Goal: Task Accomplishment & Management: Complete application form

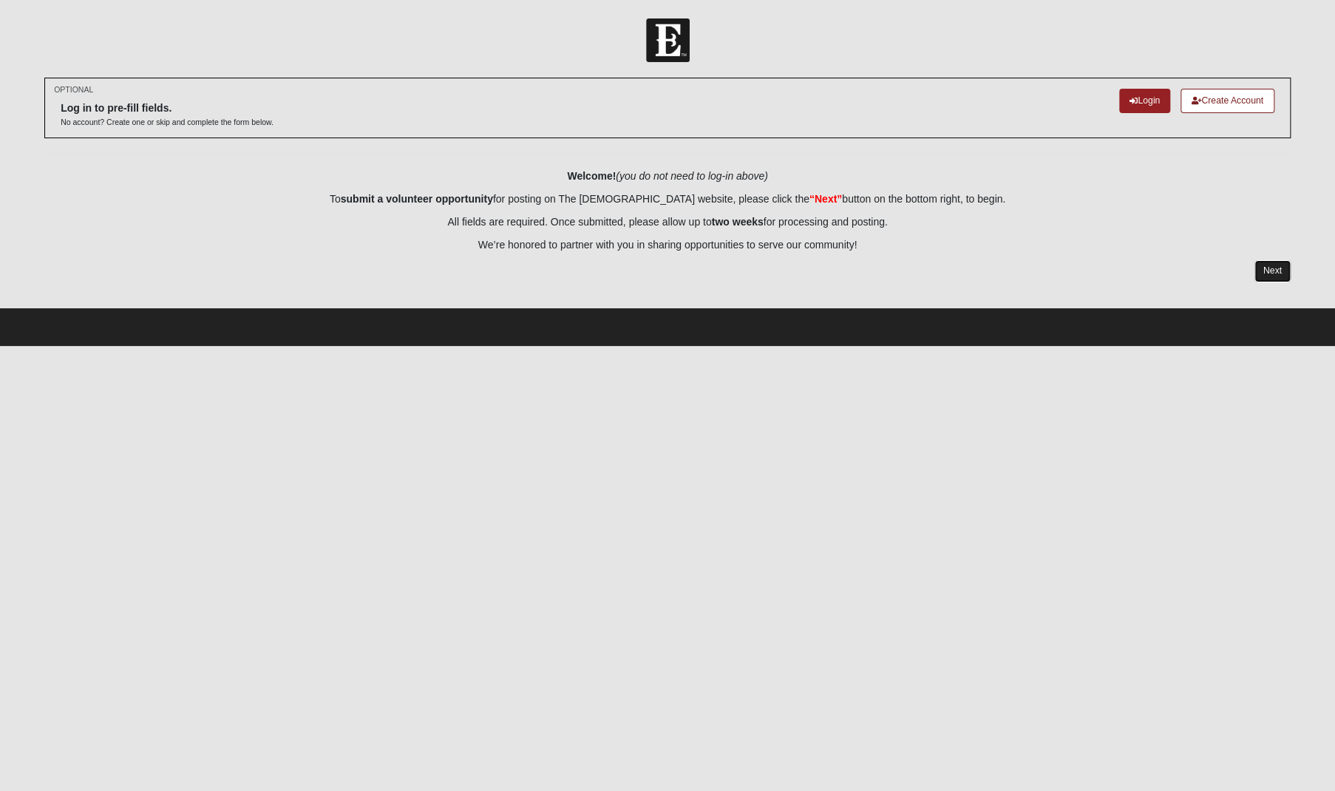
click at [1270, 265] on link "Next" at bounding box center [1273, 270] width 36 height 21
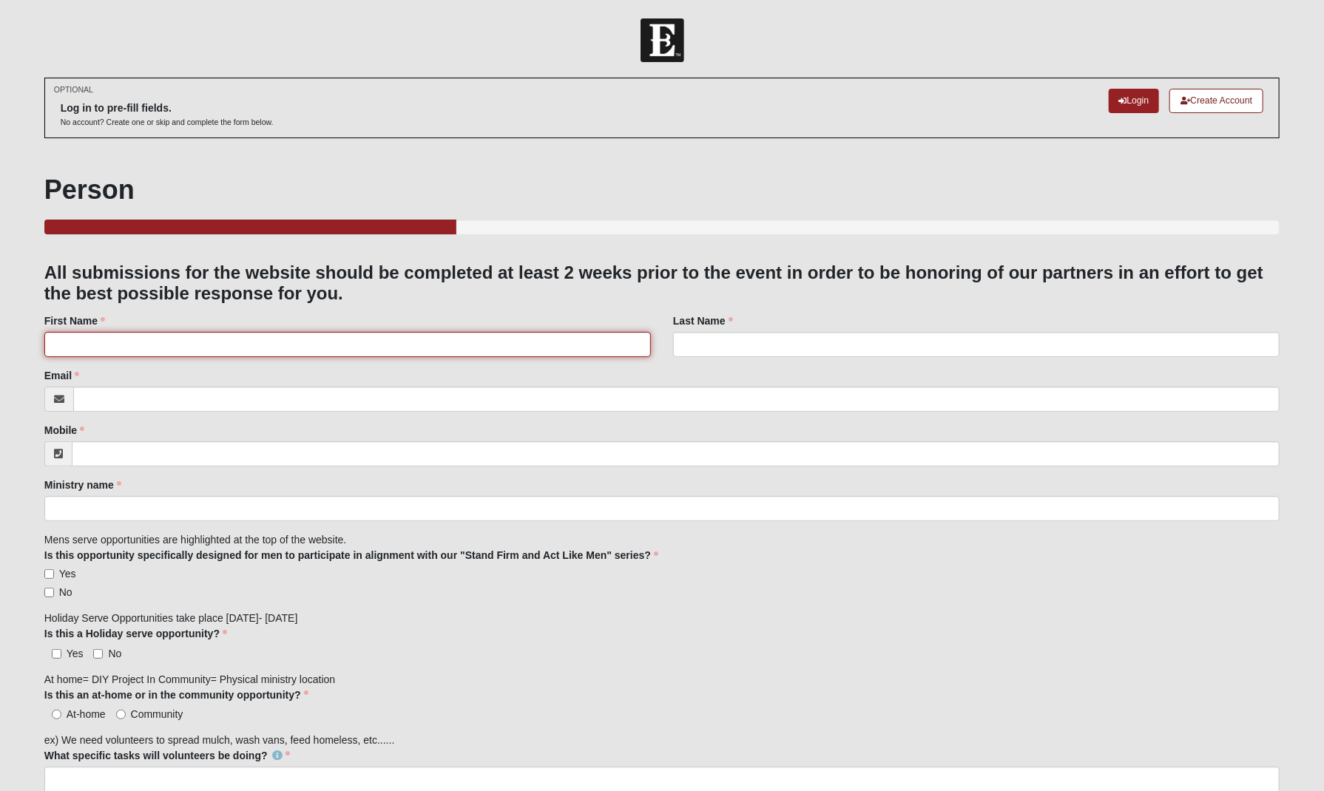
click at [121, 348] on input "First Name" at bounding box center [347, 344] width 606 height 25
type input "t"
type input "[PERSON_NAME]"
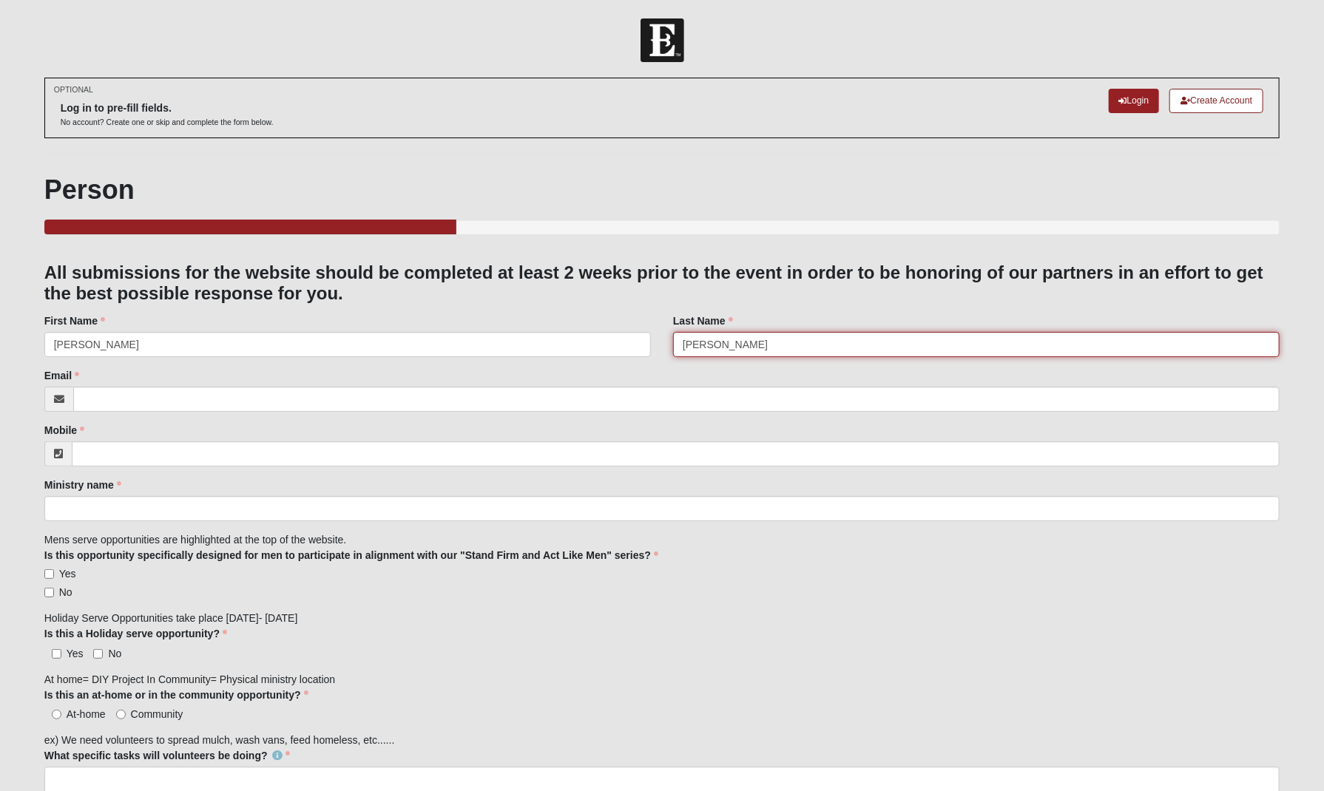
type input "[PERSON_NAME]"
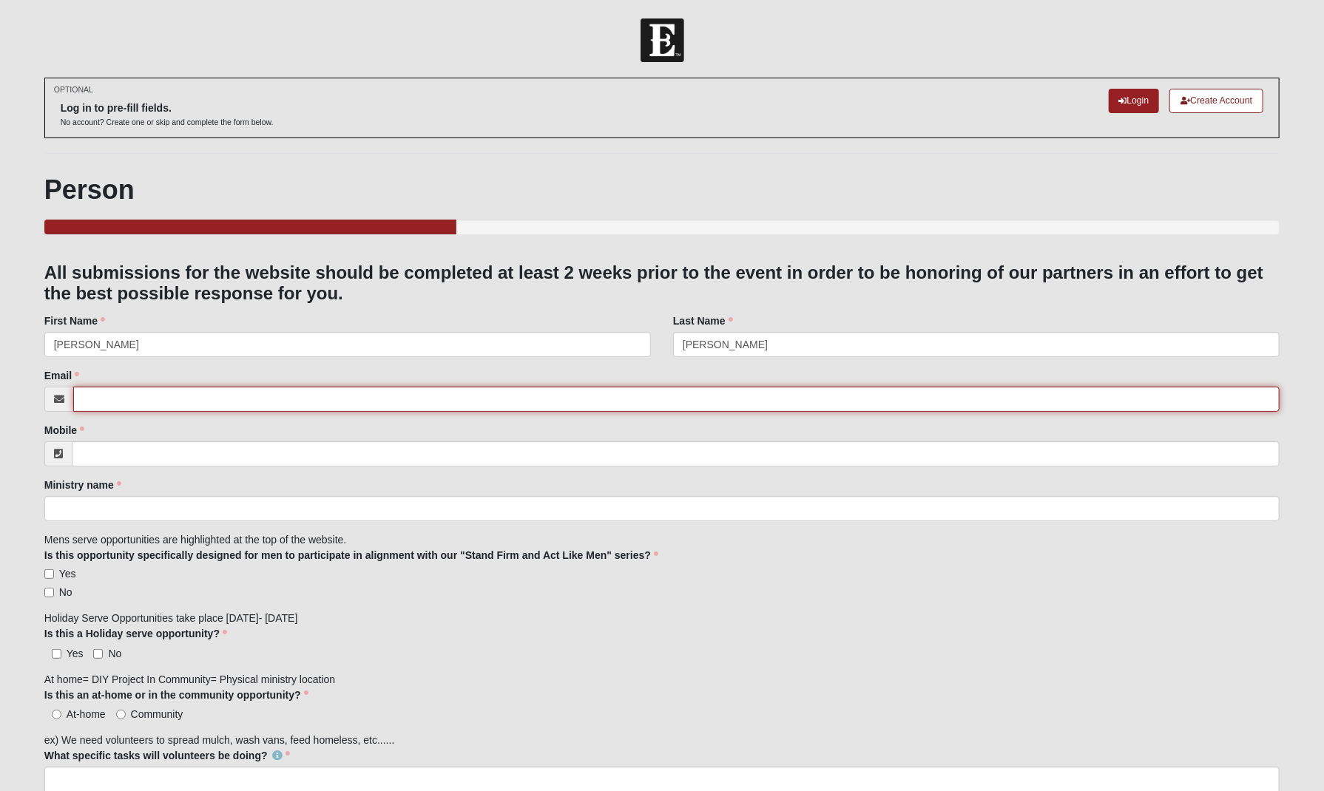
click at [127, 404] on input "Email" at bounding box center [676, 399] width 1207 height 25
type input "[PERSON_NAME][EMAIL_ADDRESS][DOMAIN_NAME]"
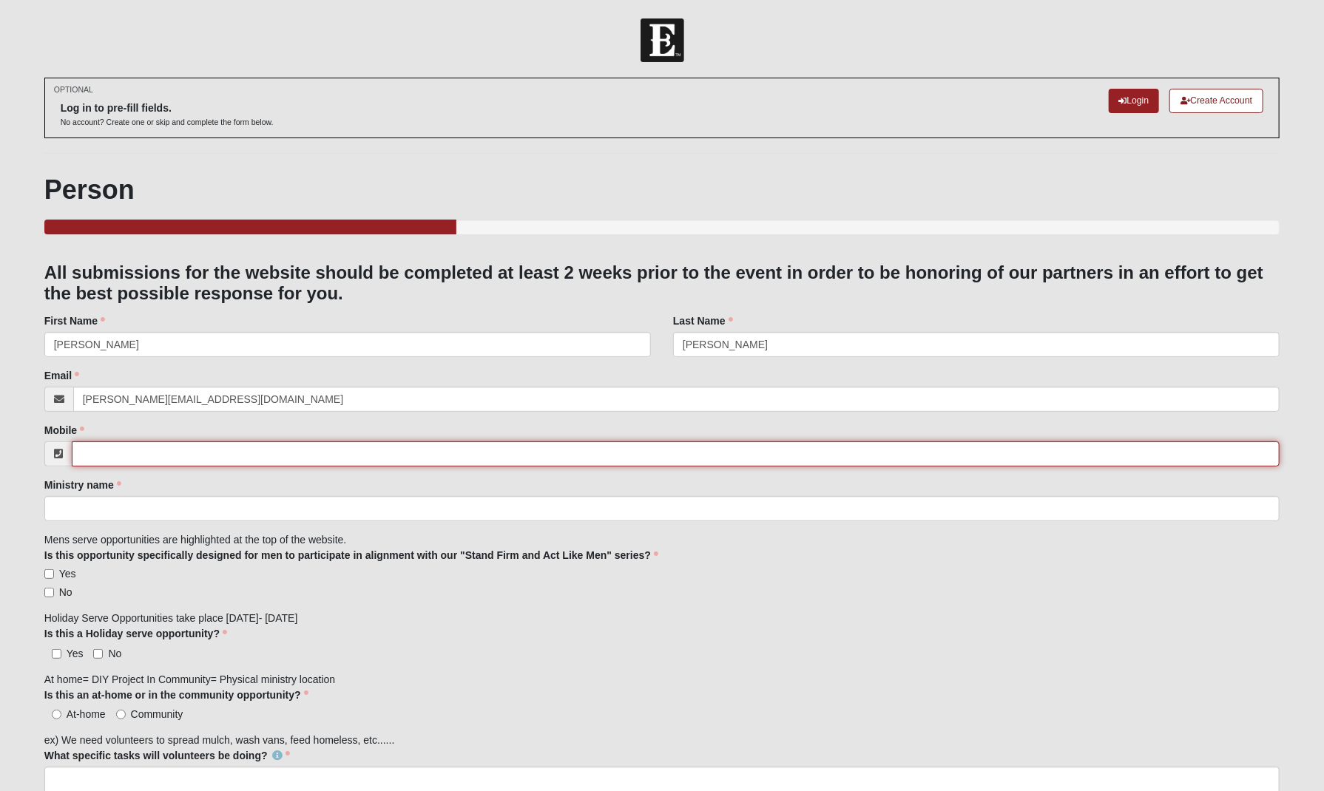
click at [143, 458] on input "Mobile" at bounding box center [676, 453] width 1208 height 25
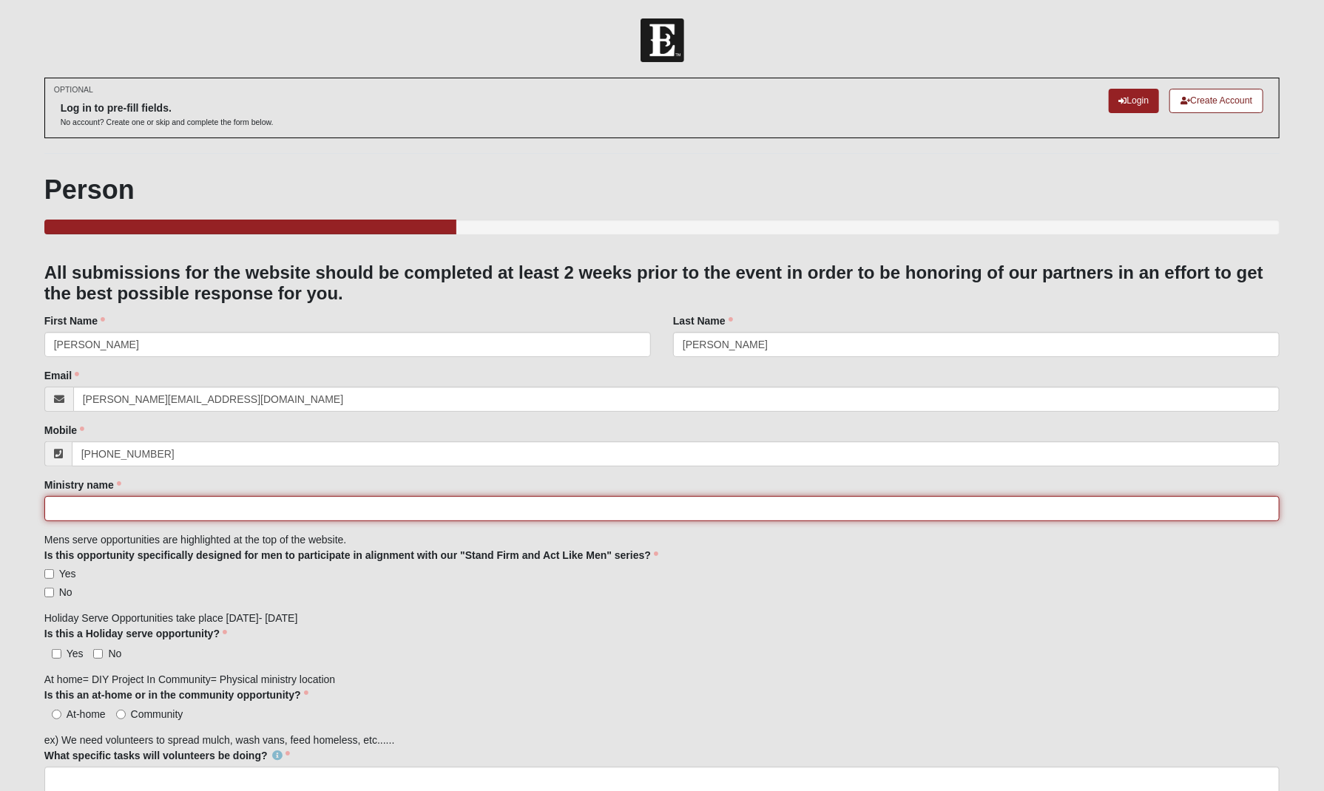
type input "[PHONE_NUMBER]"
click at [110, 504] on input "Ministry name" at bounding box center [662, 508] width 1236 height 25
type input "[PERSON_NAME] Felt Ministries"
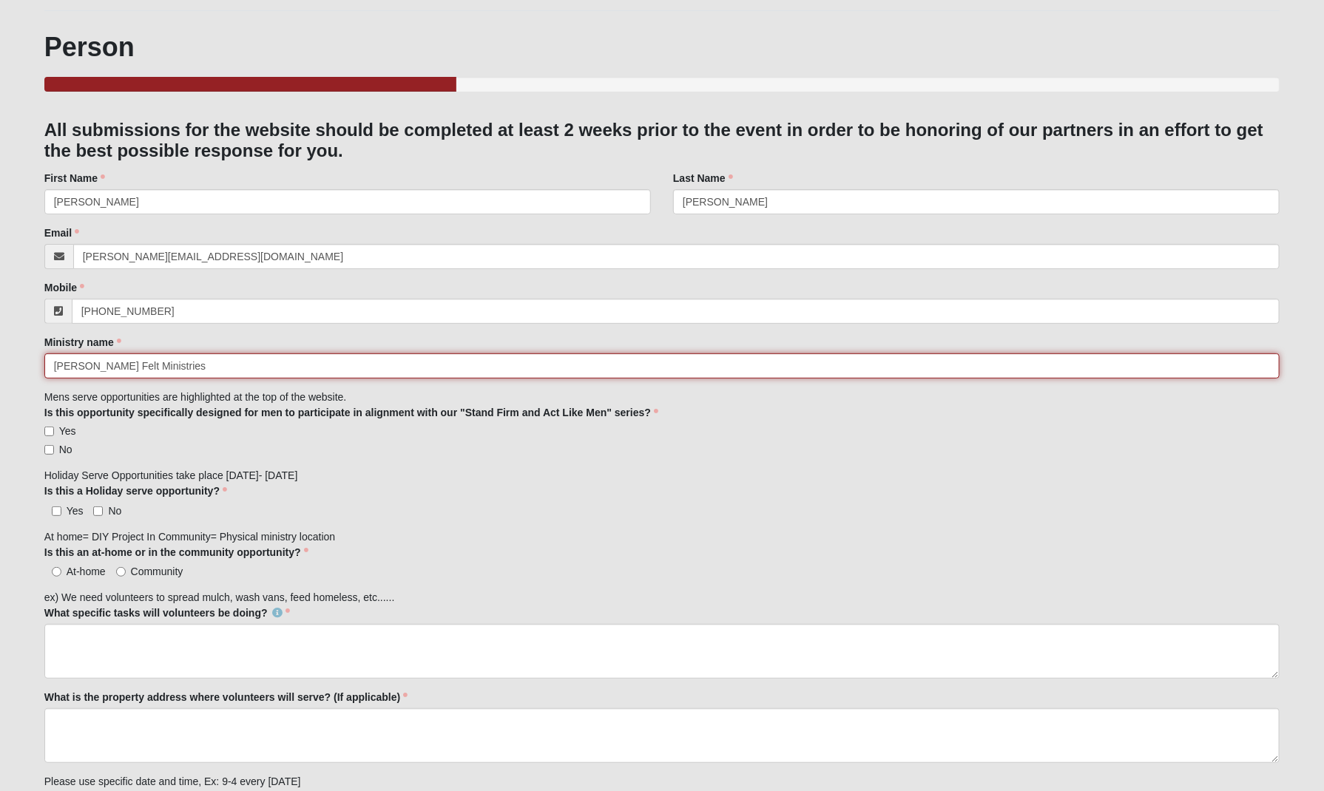
scroll to position [174, 0]
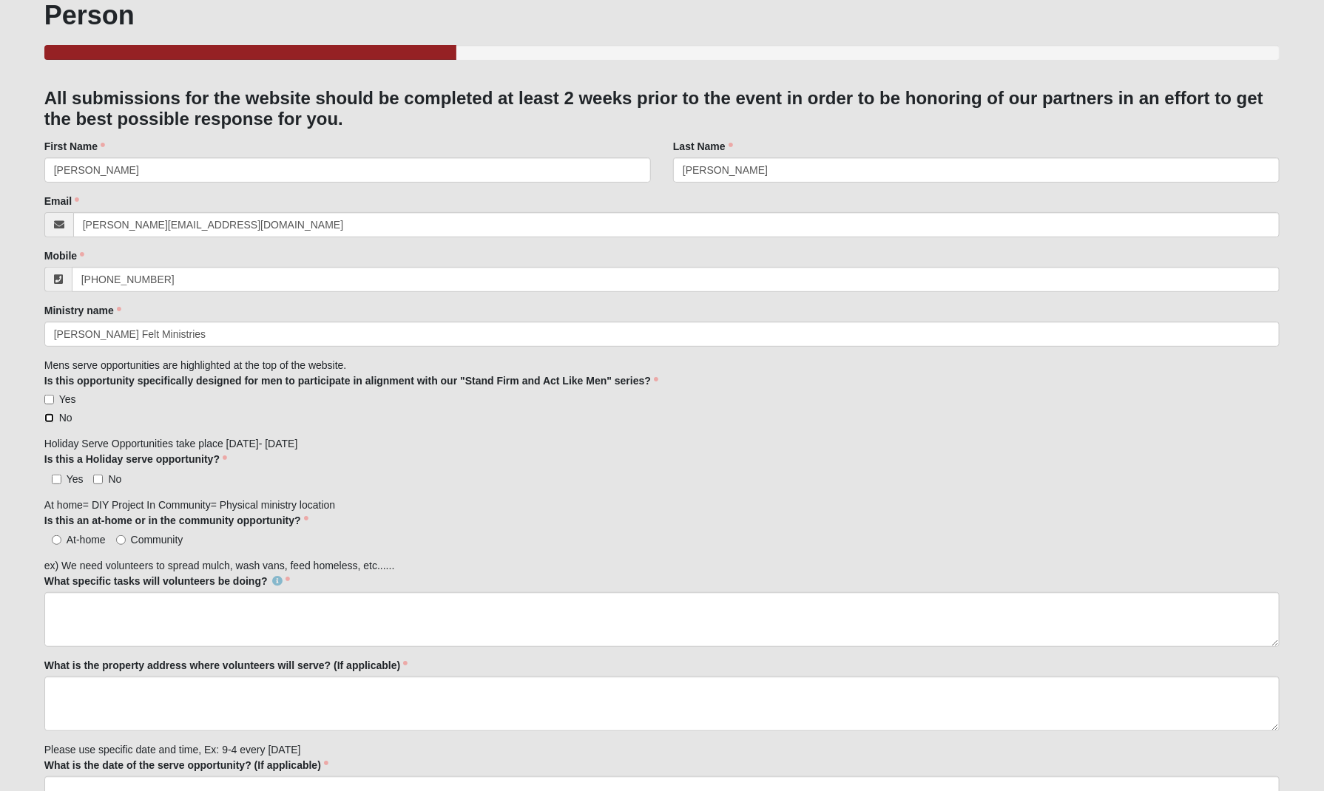
click at [47, 415] on input "No" at bounding box center [49, 418] width 10 height 10
checkbox input "true"
click at [58, 478] on input "Yes" at bounding box center [57, 480] width 10 height 10
checkbox input "true"
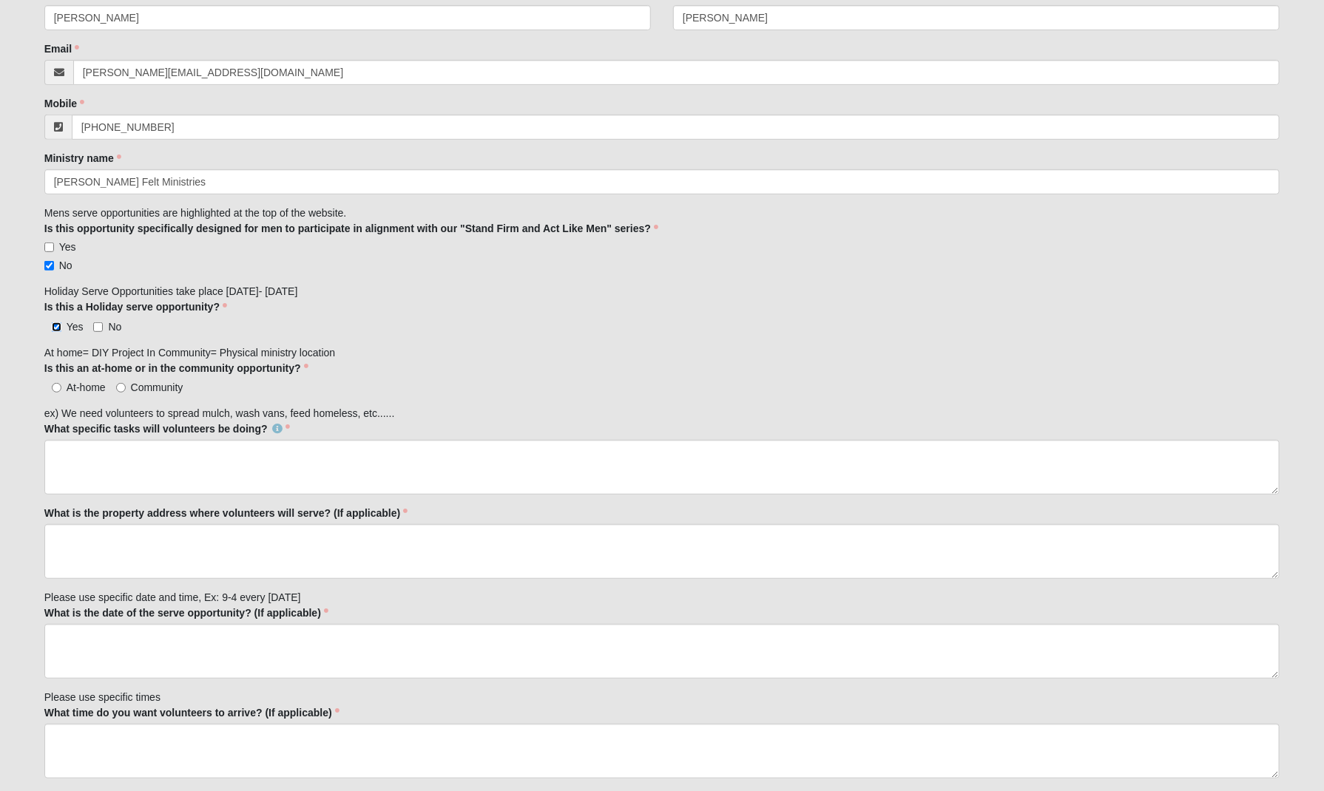
scroll to position [343, 0]
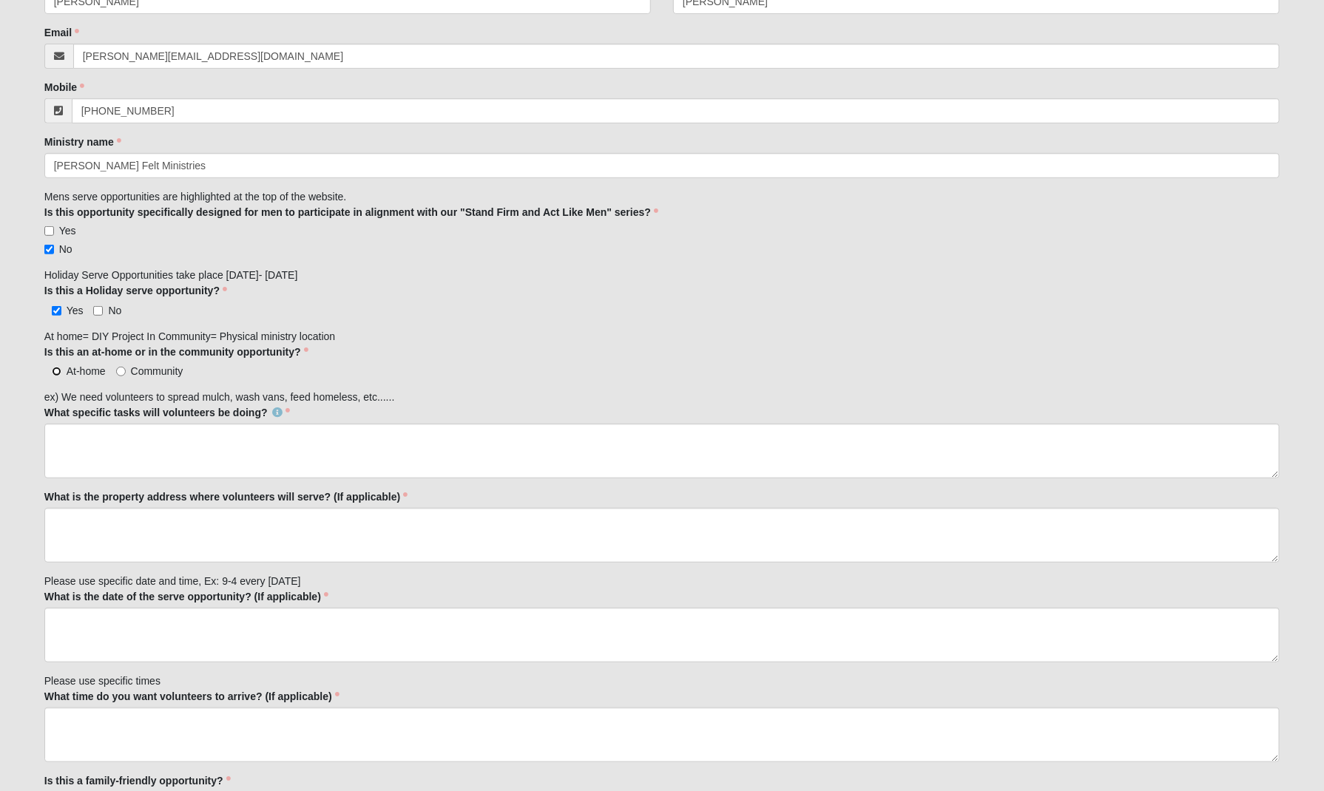
click at [59, 370] on input "At-home" at bounding box center [57, 372] width 10 height 10
radio input "true"
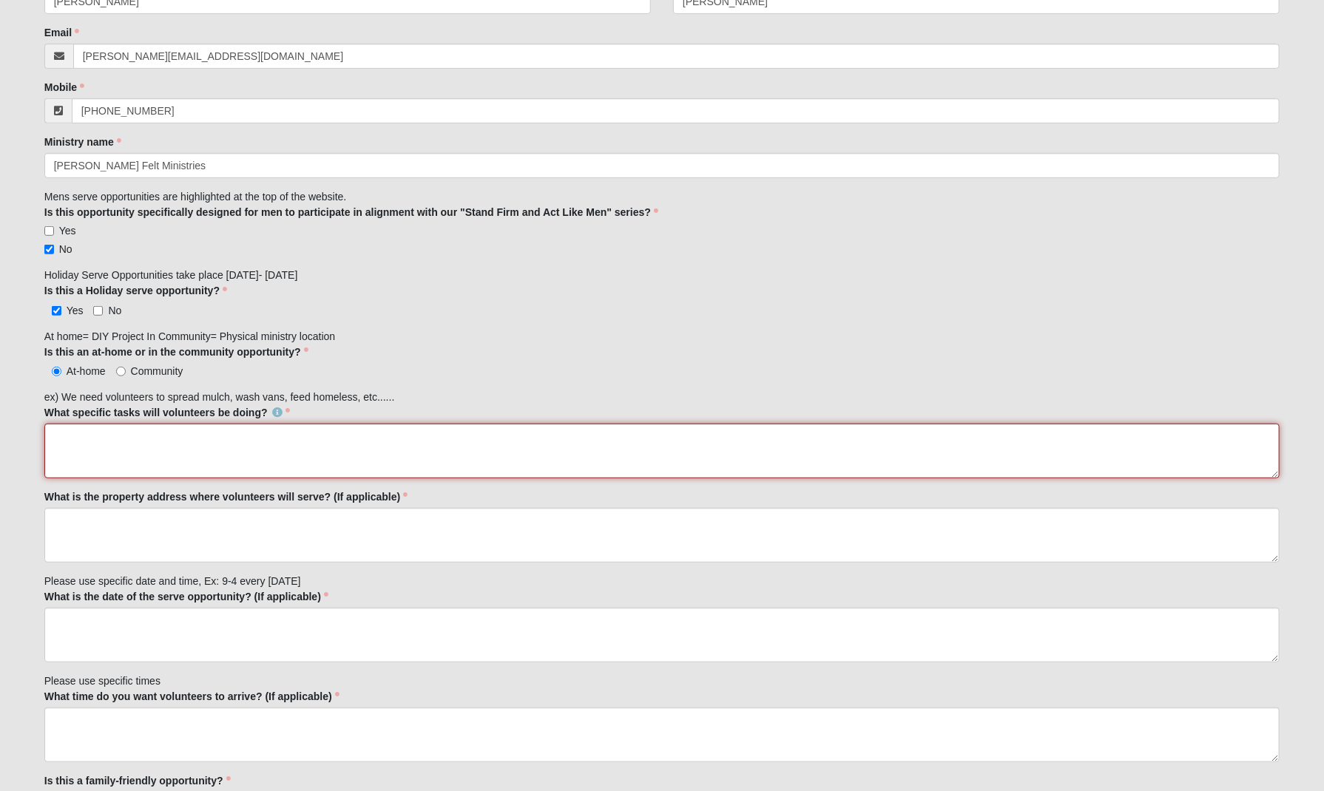
click at [92, 441] on textarea "What specific tasks will volunteers be doing?" at bounding box center [662, 451] width 1236 height 55
click at [287, 435] on textarea "Christmas Stockings filled with toiletry items with a gift card to either Publi…" at bounding box center [662, 451] width 1236 height 55
click at [482, 435] on textarea "Christmas Stockings filled with toiletry items with a 25$ gift card to either P…" at bounding box center [662, 451] width 1236 height 55
paste textarea "small tissue packets, [MEDICAL_DATA], hand sanitizer, toothpaste, toothbrush, s…"
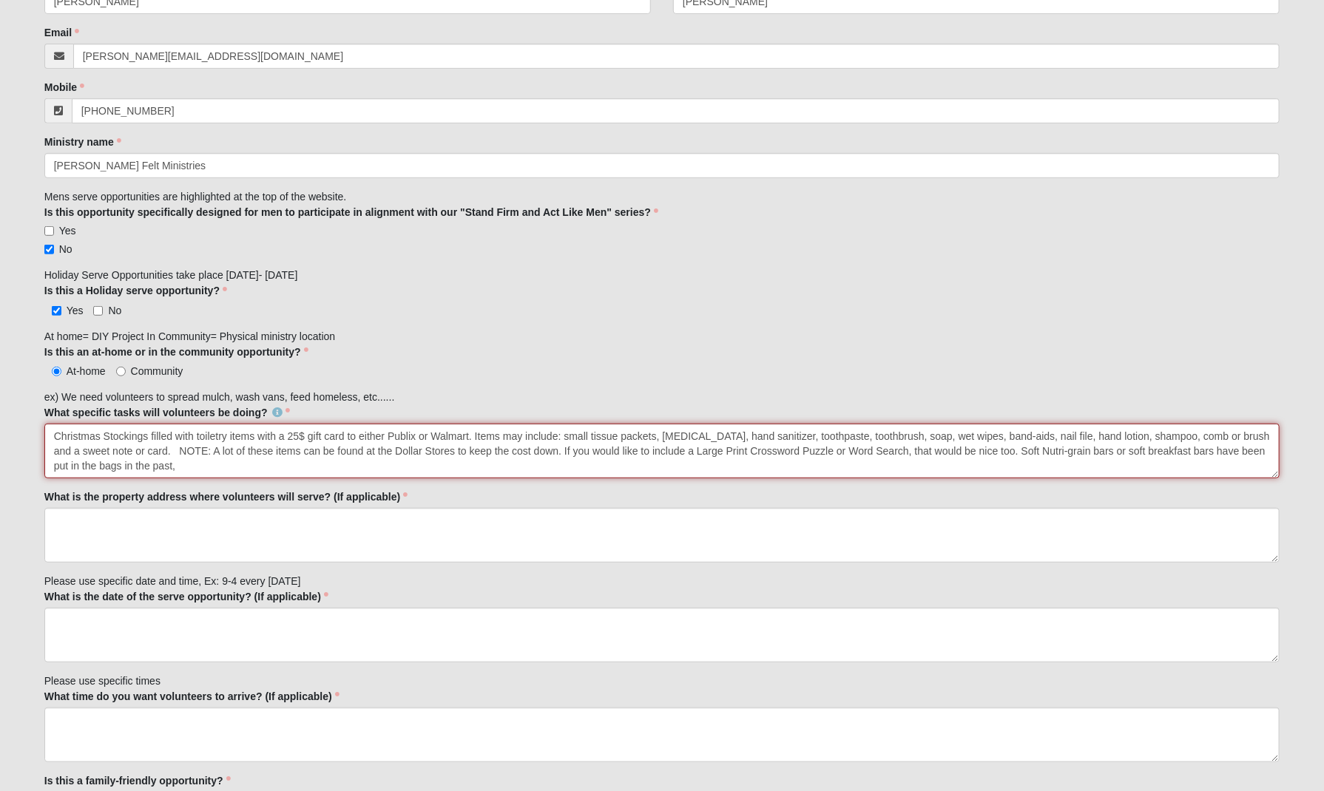
click at [1154, 437] on textarea "Christmas Stockings filled with toiletry items with a 25$ gift card to either P…" at bounding box center [662, 451] width 1236 height 55
drag, startPoint x: 355, startPoint y: 450, endPoint x: 384, endPoint y: 463, distance: 32.1
click at [384, 463] on textarea "Christmas Stockings filled with toiletry items with a 25$ gift card to either P…" at bounding box center [662, 451] width 1236 height 55
click at [475, 436] on textarea "Christmas Stockings filled with toiletry items with a 25$ gift card to either P…" at bounding box center [662, 451] width 1236 height 55
click at [56, 438] on textarea "Christmas Stockings filled with toiletry items with a 25$ gift card to either P…" at bounding box center [662, 451] width 1236 height 55
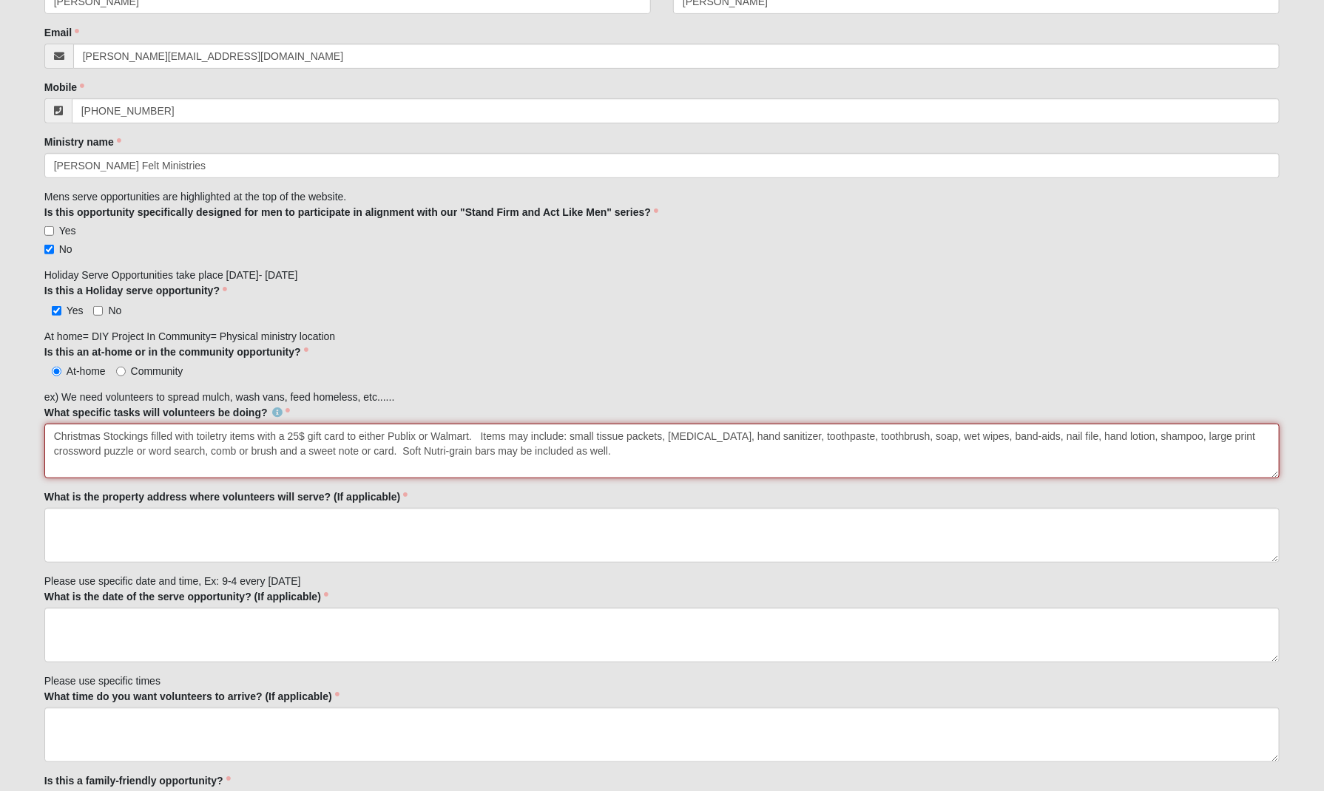
type textarea "Christmas Stockings filled with toiletry items with a 25$ gift card to either P…"
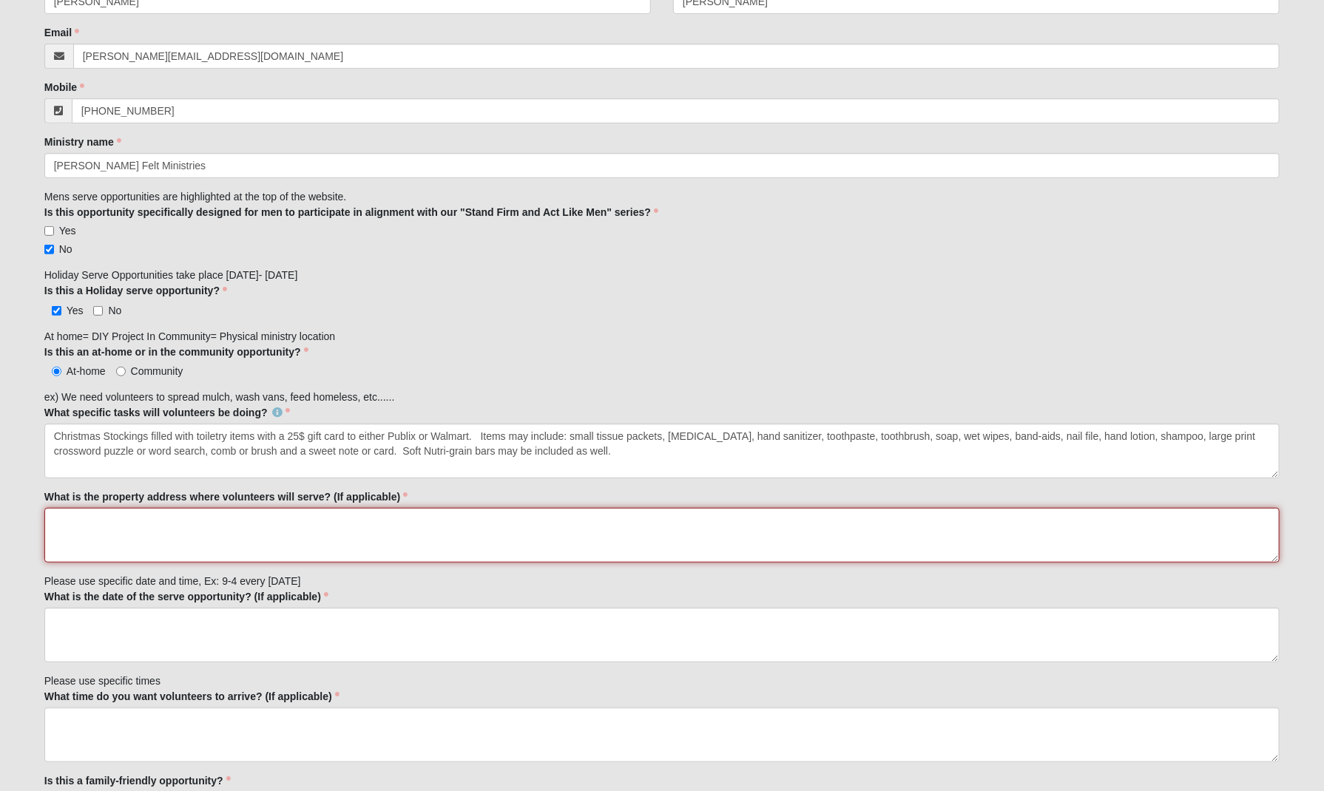
click at [98, 524] on textarea "What is the property address where volunteers will serve? (If applicable)" at bounding box center [662, 535] width 1236 height 55
type textarea "B"
type textarea "N/A"
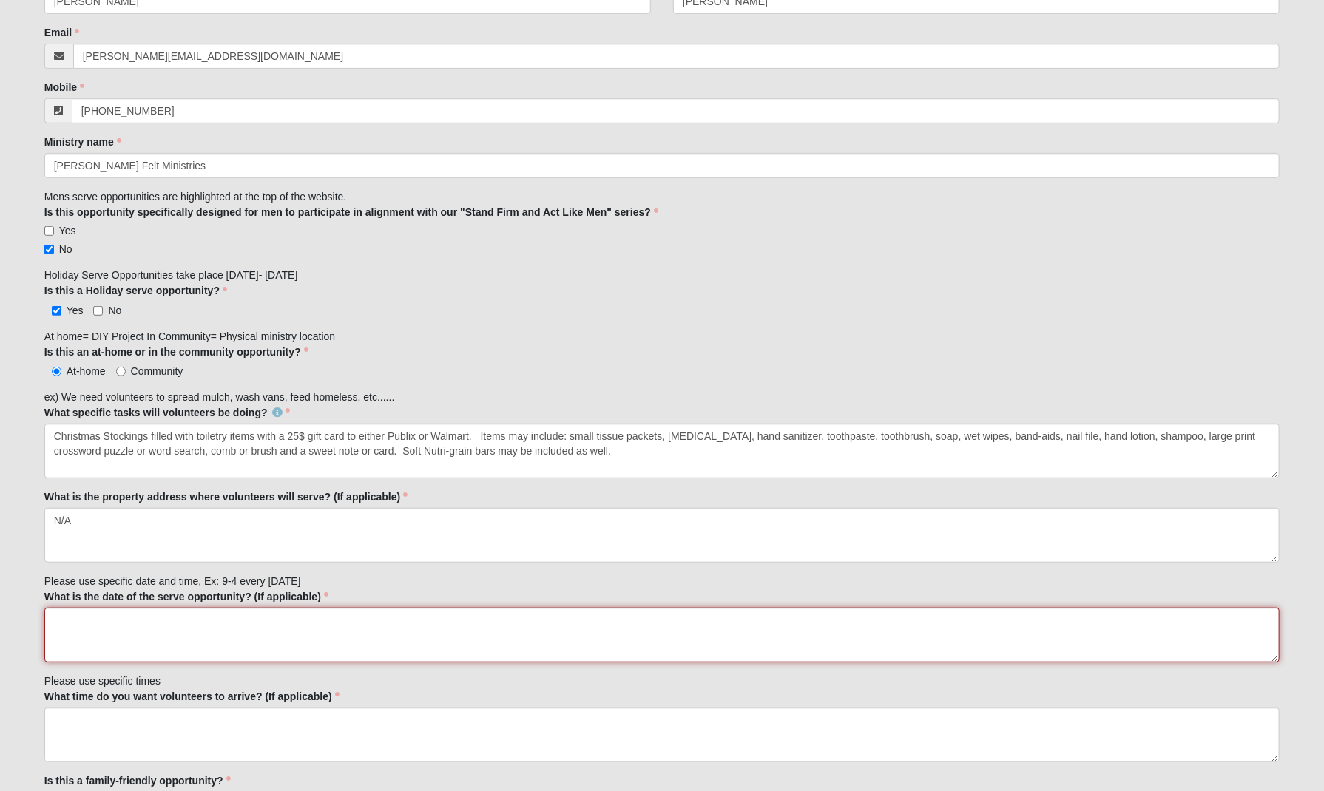
click at [82, 621] on textarea "What is the date of the serve opportunity? (If applicable)" at bounding box center [662, 635] width 1236 height 55
type textarea "n"
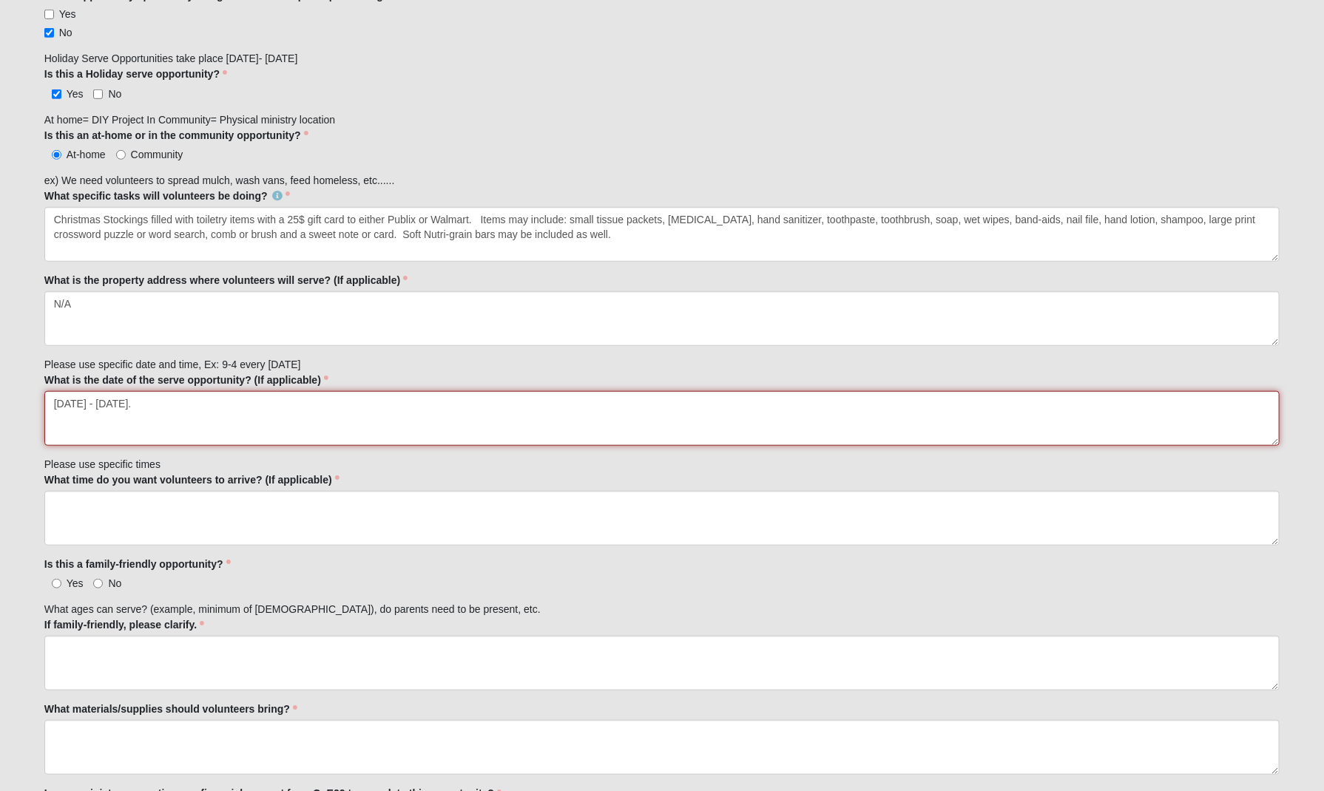
scroll to position [558, 0]
type textarea "[DATE] - [DATE]."
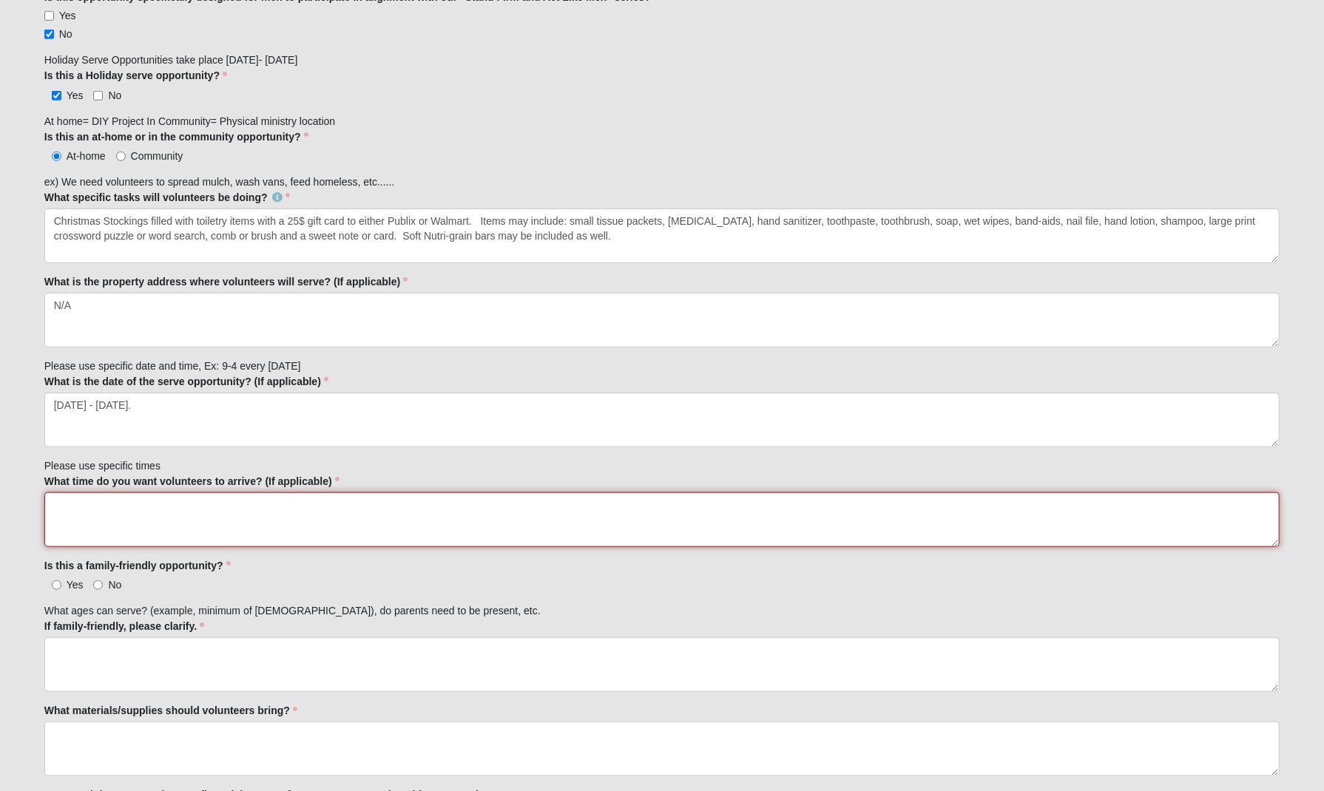
click at [73, 509] on textarea "What time do you want volunteers to arrive? (If applicable)" at bounding box center [662, 519] width 1236 height 55
type textarea "N/A"
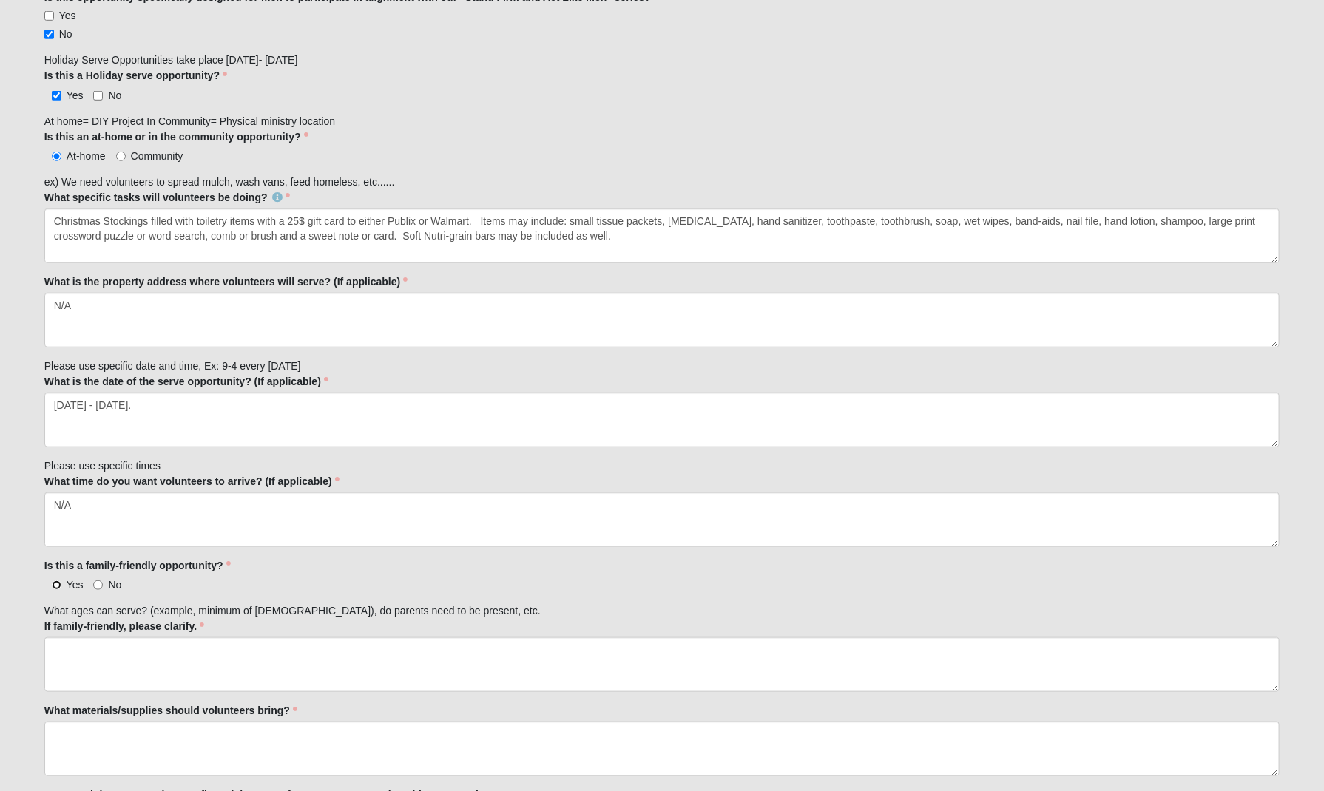
click at [53, 580] on input "Yes" at bounding box center [57, 585] width 10 height 10
radio input "true"
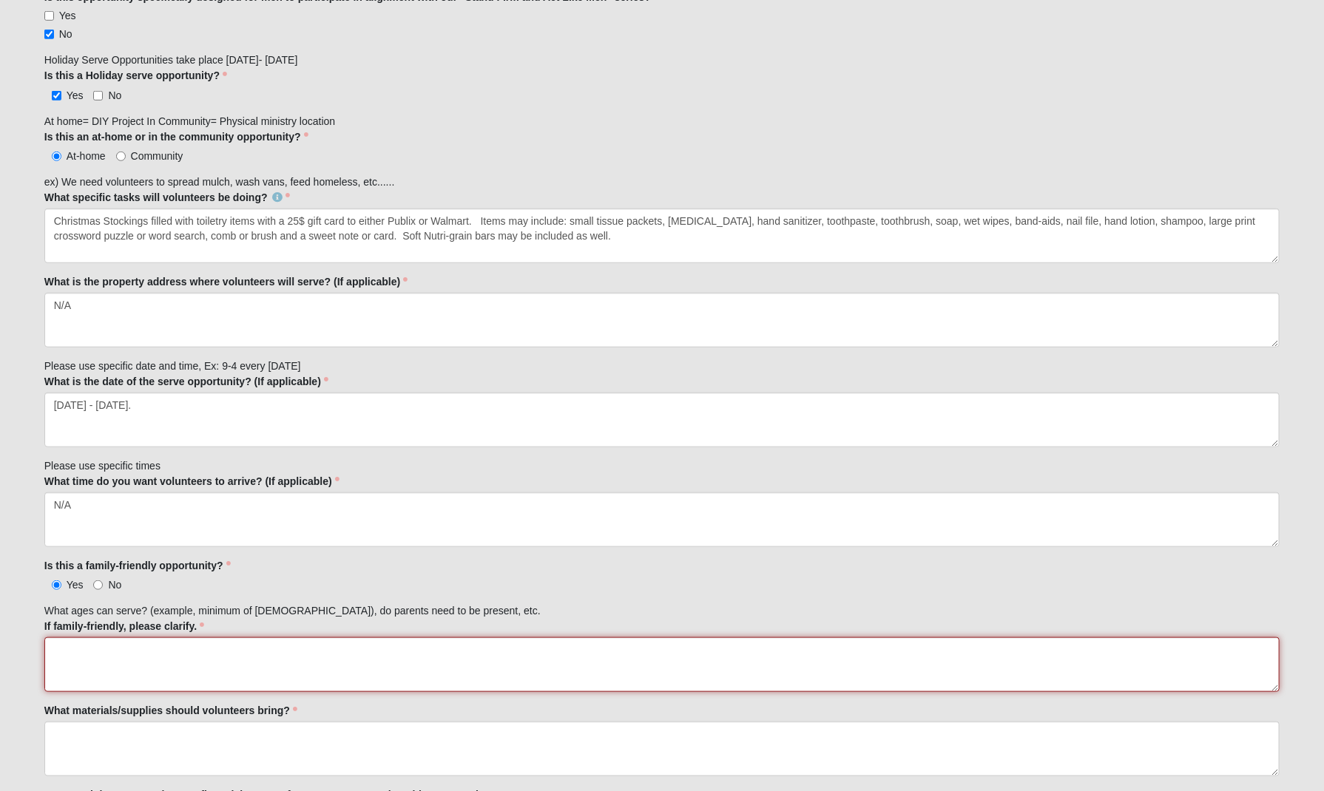
click at [106, 655] on textarea "If family-friendly, please clarify." at bounding box center [662, 664] width 1236 height 55
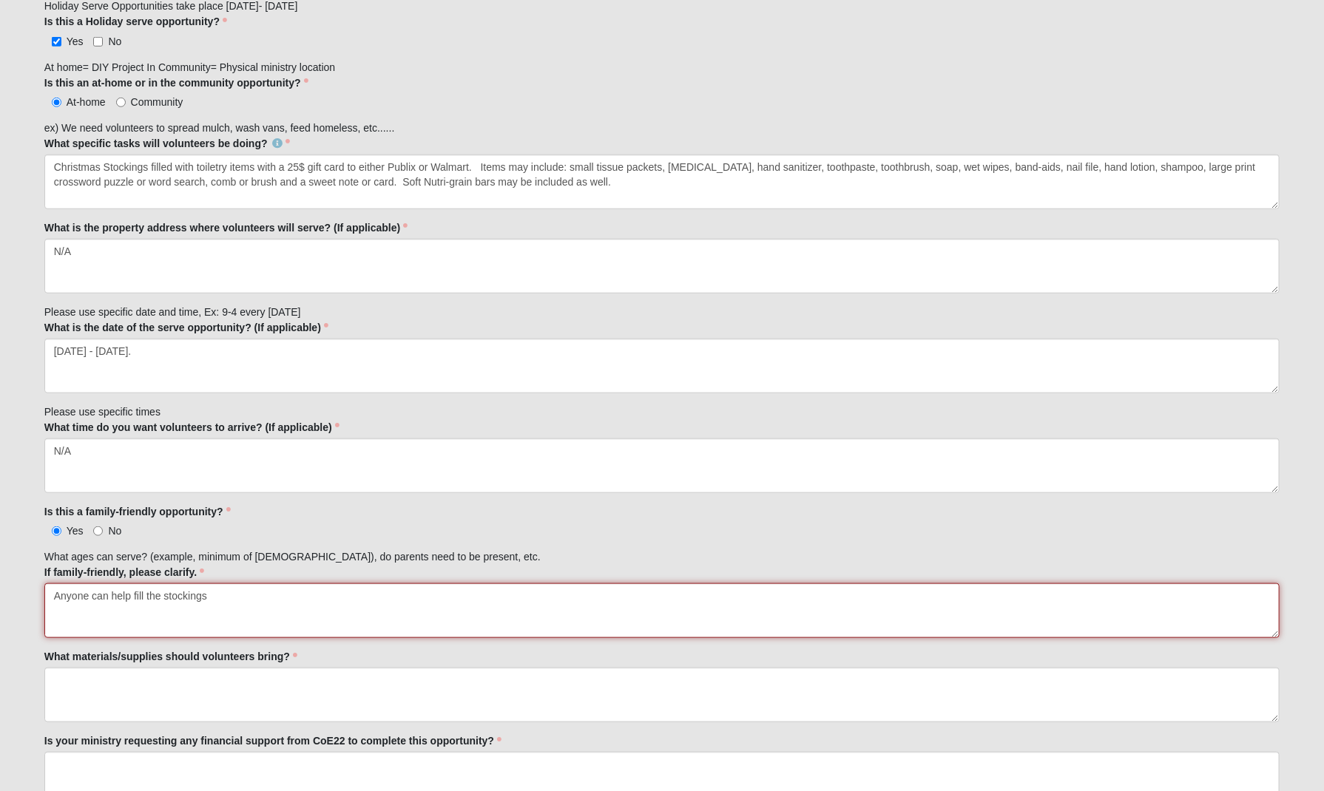
scroll to position [611, 0]
type textarea "Anyone can help fill the stockings"
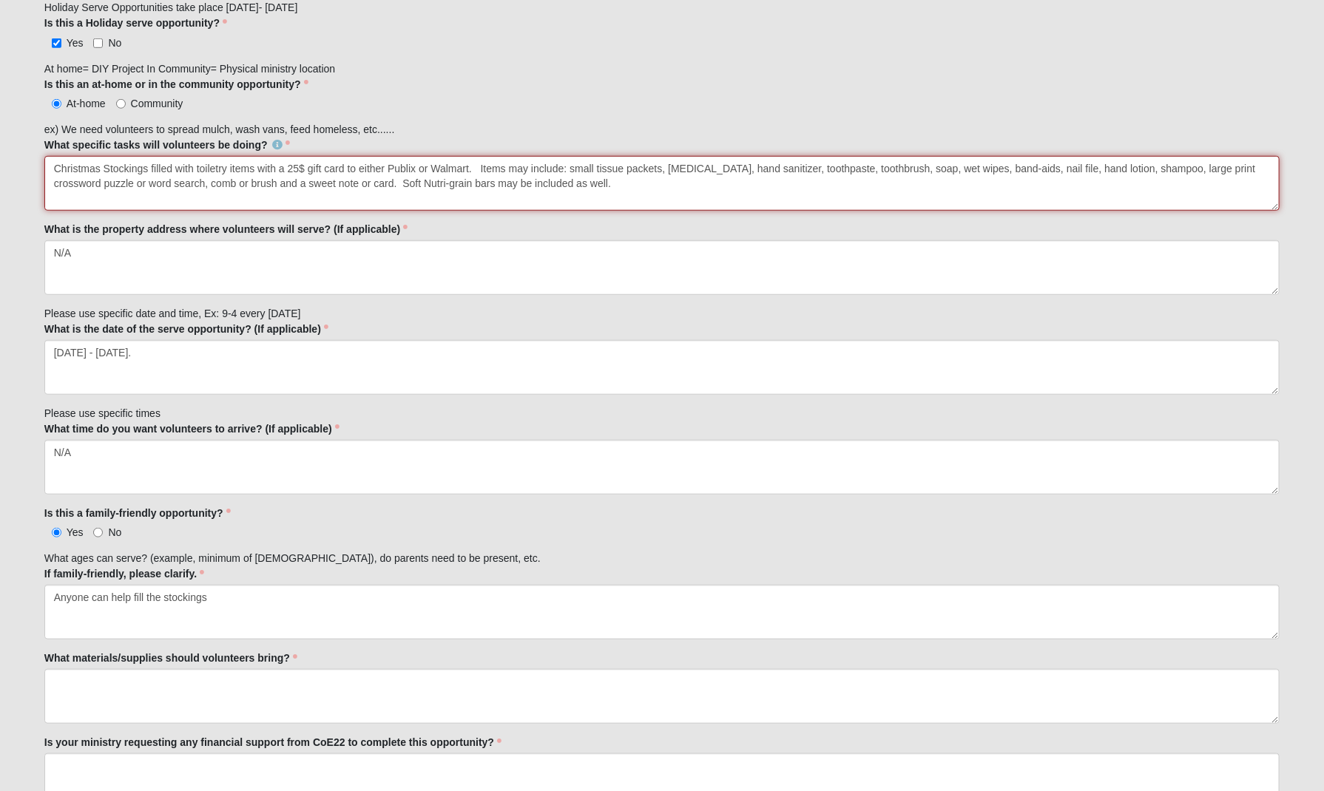
drag, startPoint x: 479, startPoint y: 165, endPoint x: 566, endPoint y: 180, distance: 87.8
click at [566, 180] on textarea "Christmas Stockings filled with toiletry items with a 25$ gift card to either P…" at bounding box center [662, 183] width 1236 height 55
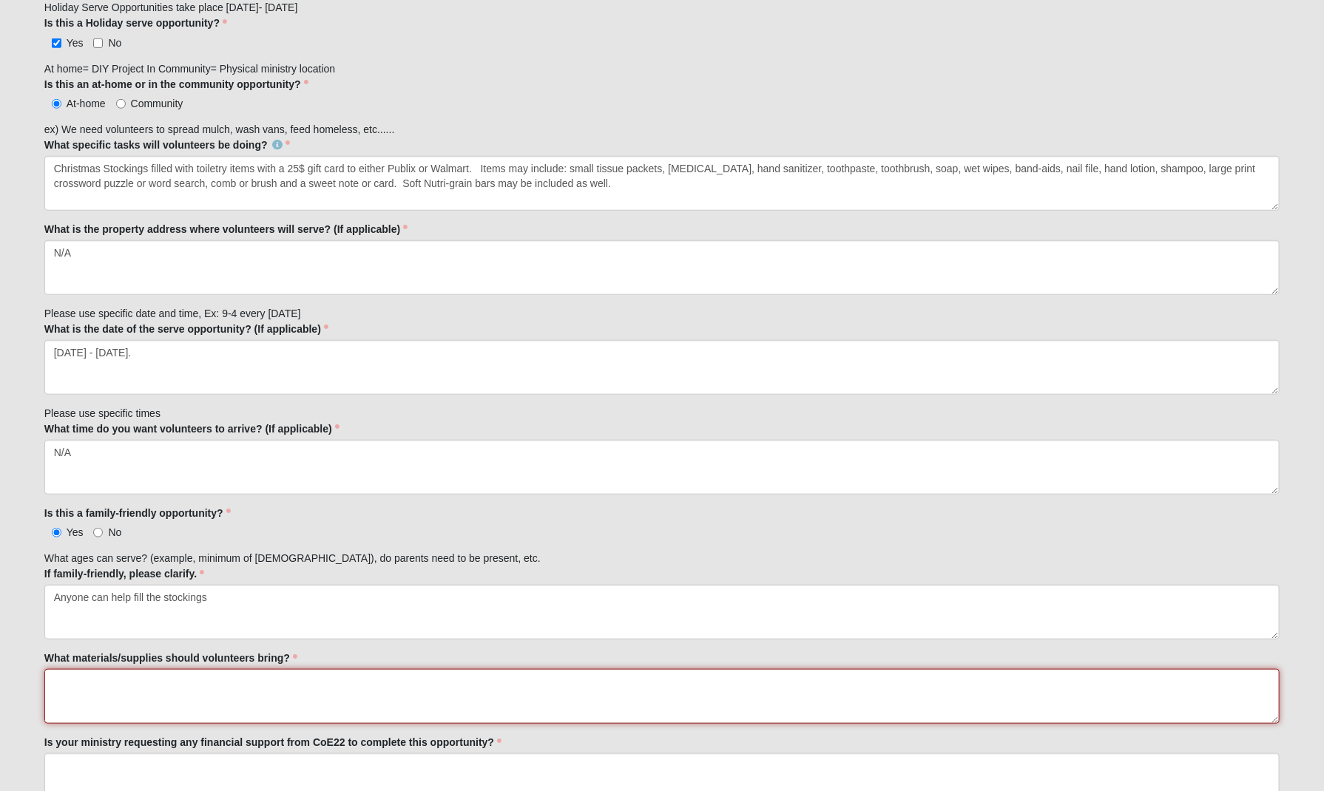
click at [88, 690] on textarea "What materials/supplies should volunteers bring?" at bounding box center [662, 696] width 1236 height 55
paste textarea "Items may include: small tissue packets, [MEDICAL_DATA], hand sanitizer, toothp…"
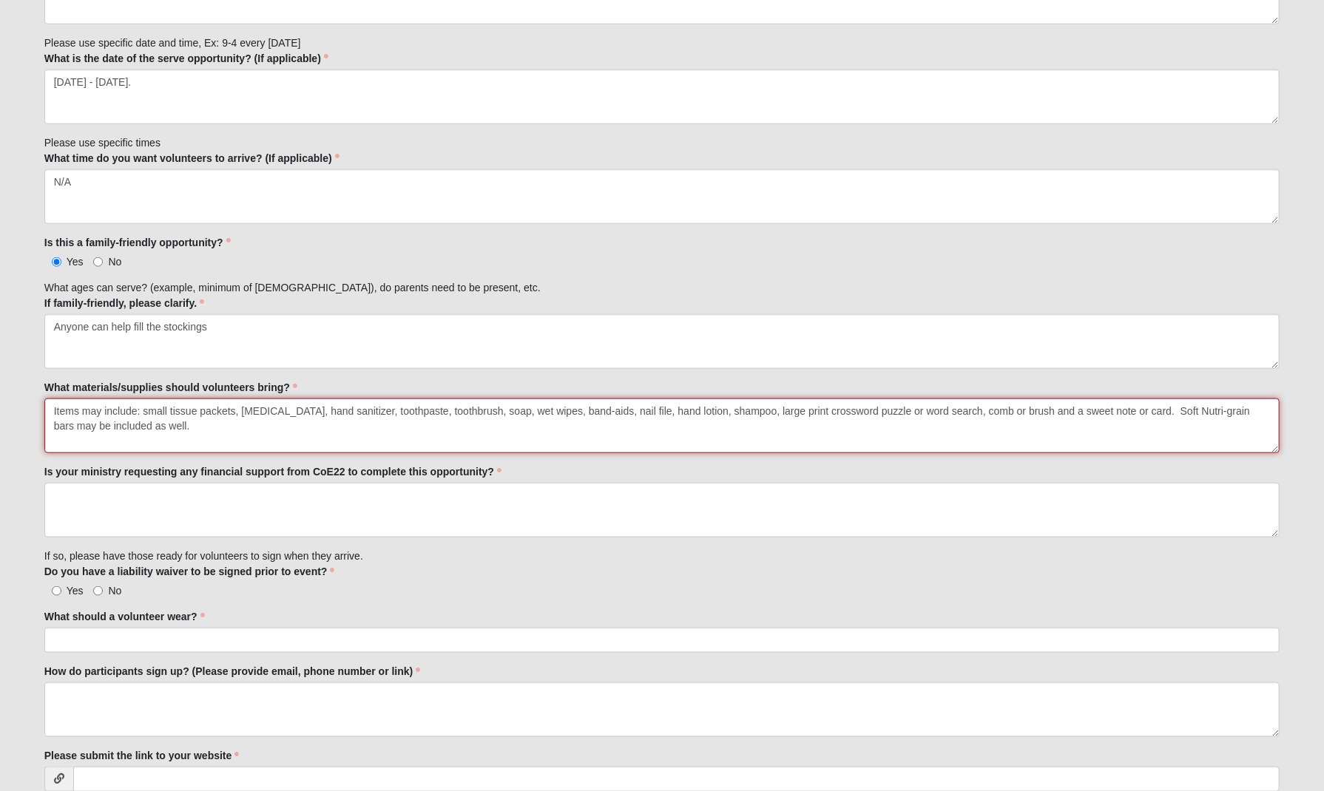
scroll to position [880, 0]
type textarea "Items may include: small tissue packets, [MEDICAL_DATA], hand sanitizer, toothp…"
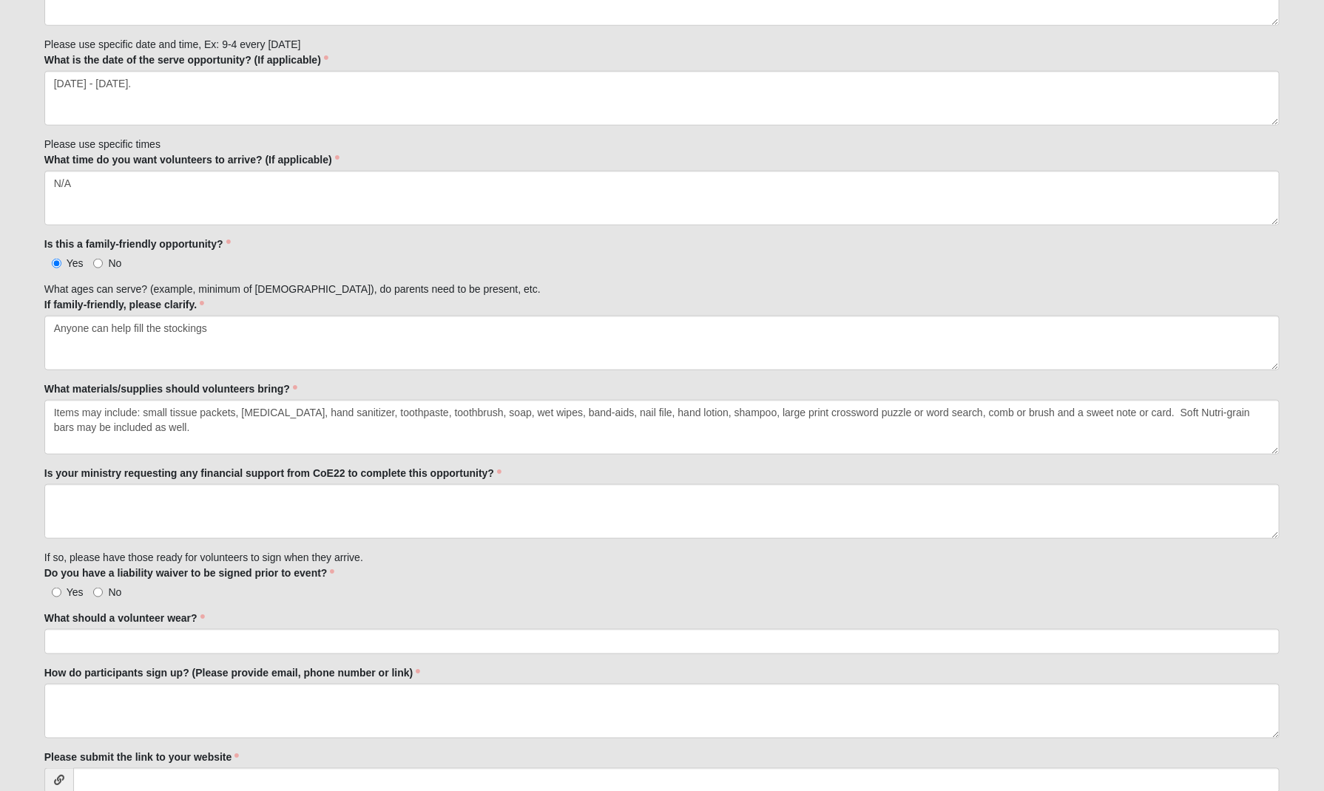
click at [105, 589] on label "No" at bounding box center [107, 592] width 28 height 15
click at [103, 589] on input "No" at bounding box center [98, 593] width 10 height 10
radio input "true"
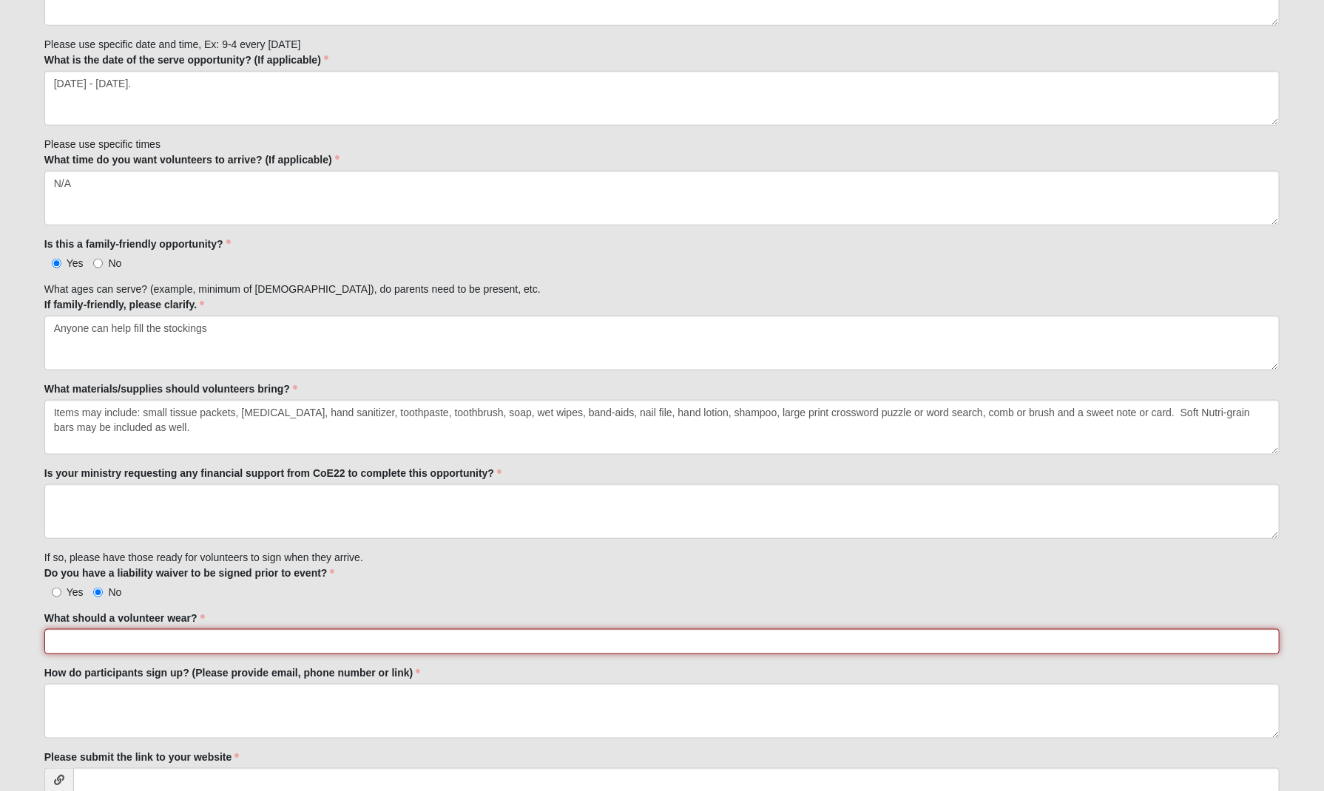
click at [145, 638] on input "What should a volunteer wear?" at bounding box center [662, 641] width 1236 height 25
type input "B"
type input "N/A"
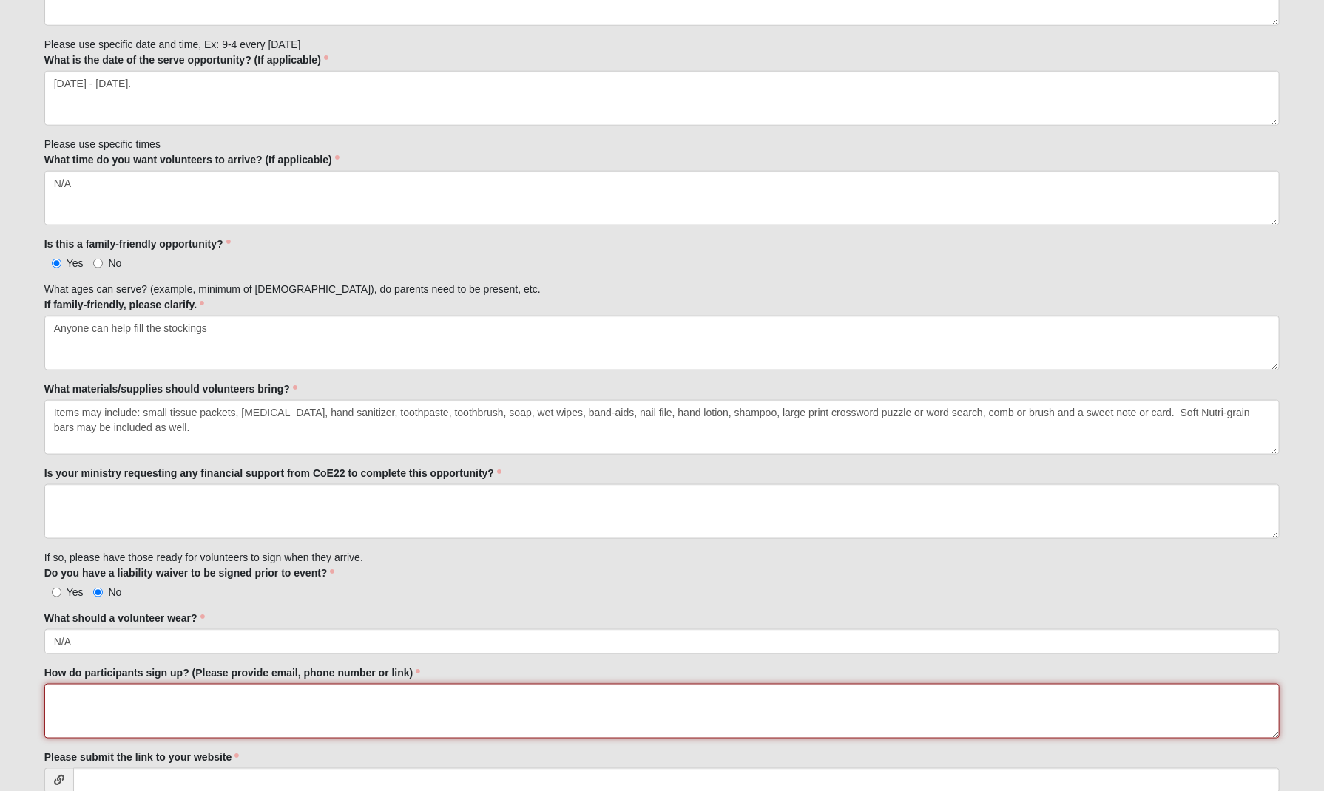
click at [93, 696] on textarea "How do participants sign up? (Please provide email, phone number or link)" at bounding box center [662, 711] width 1236 height 55
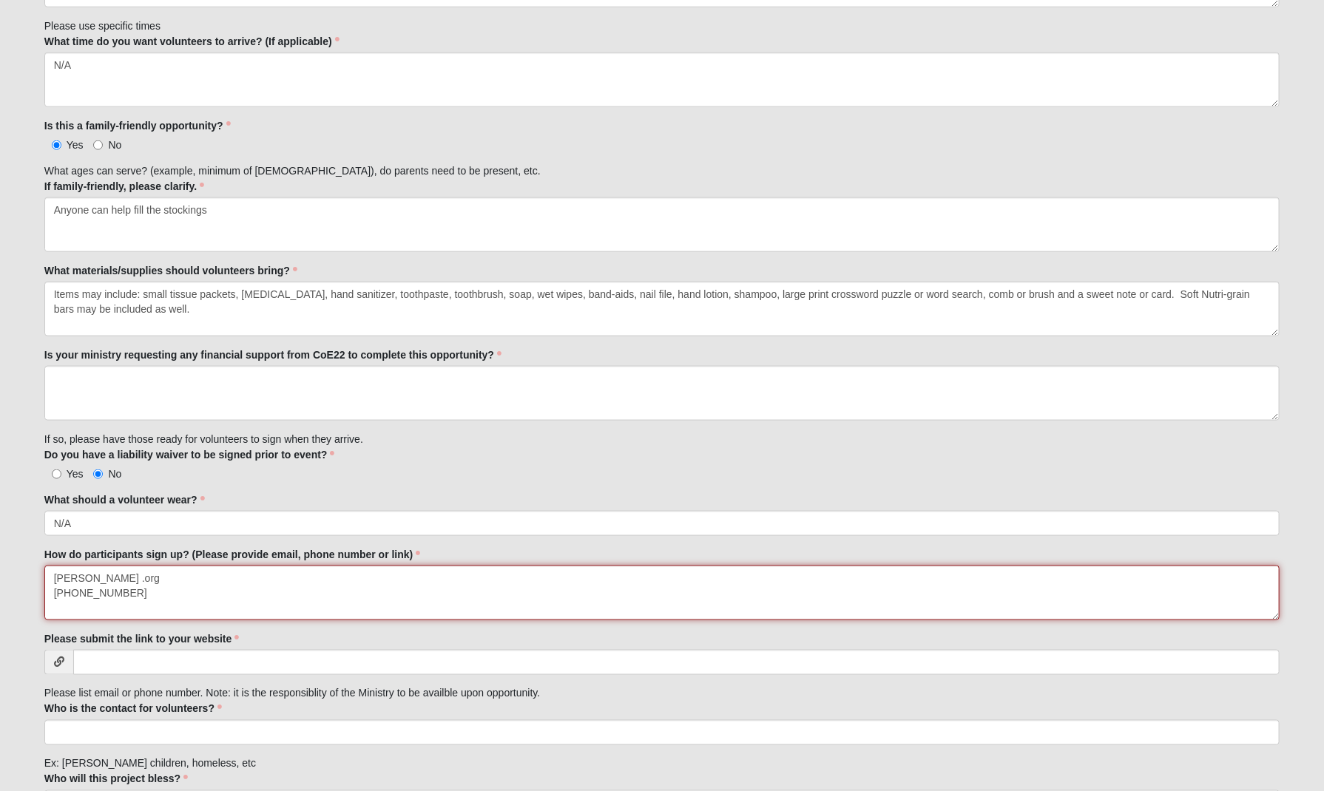
scroll to position [1005, 0]
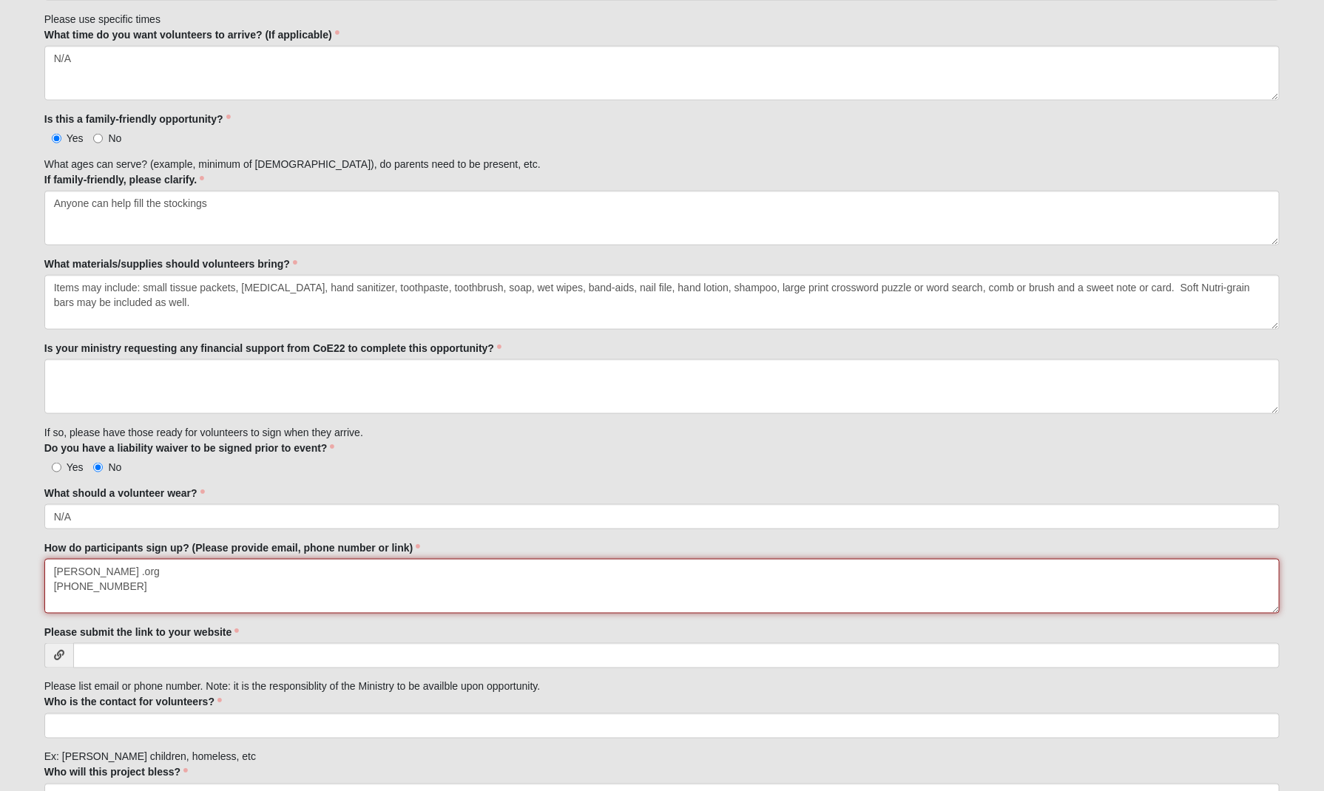
type textarea "[PERSON_NAME] .org [PHONE_NUMBER]"
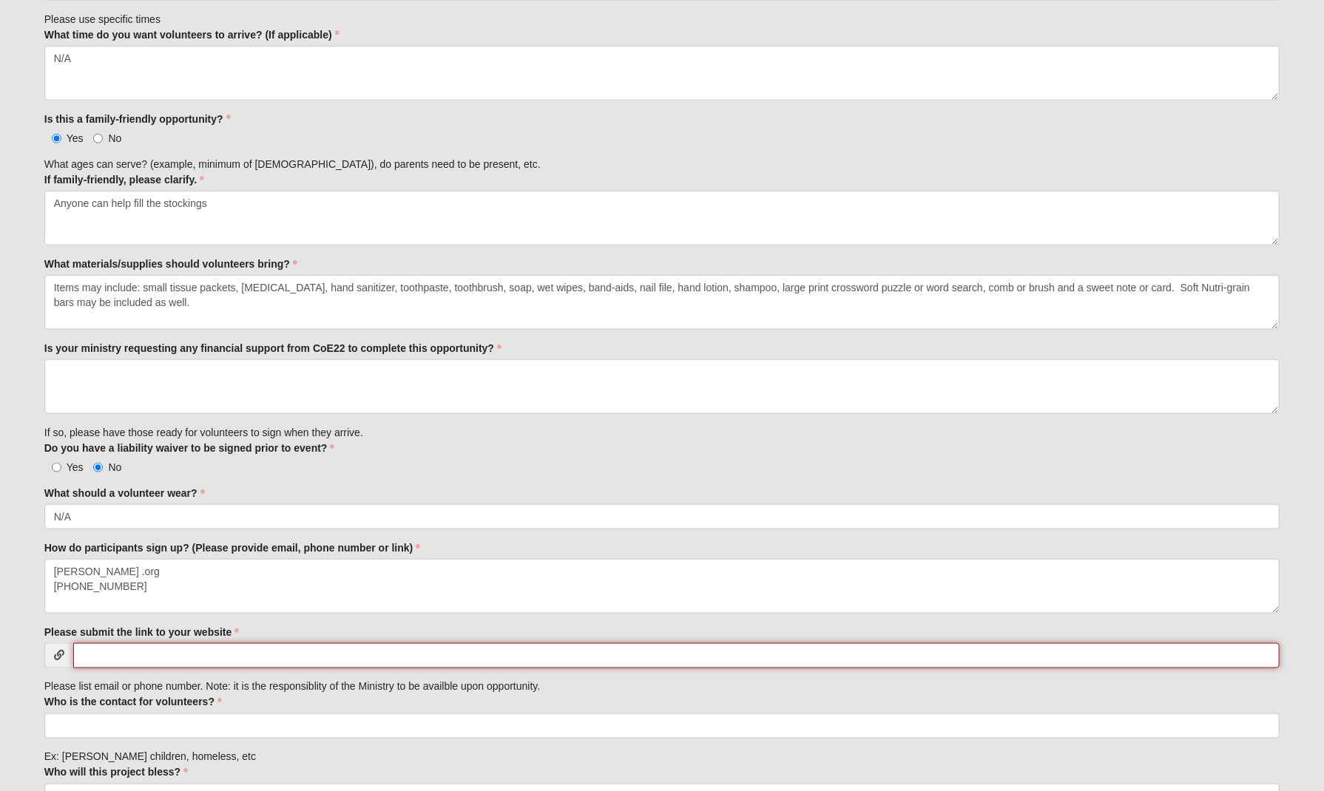
click at [123, 648] on input "Please submit the link to your website" at bounding box center [676, 655] width 1207 height 25
type input "[DOMAIN_NAME]"
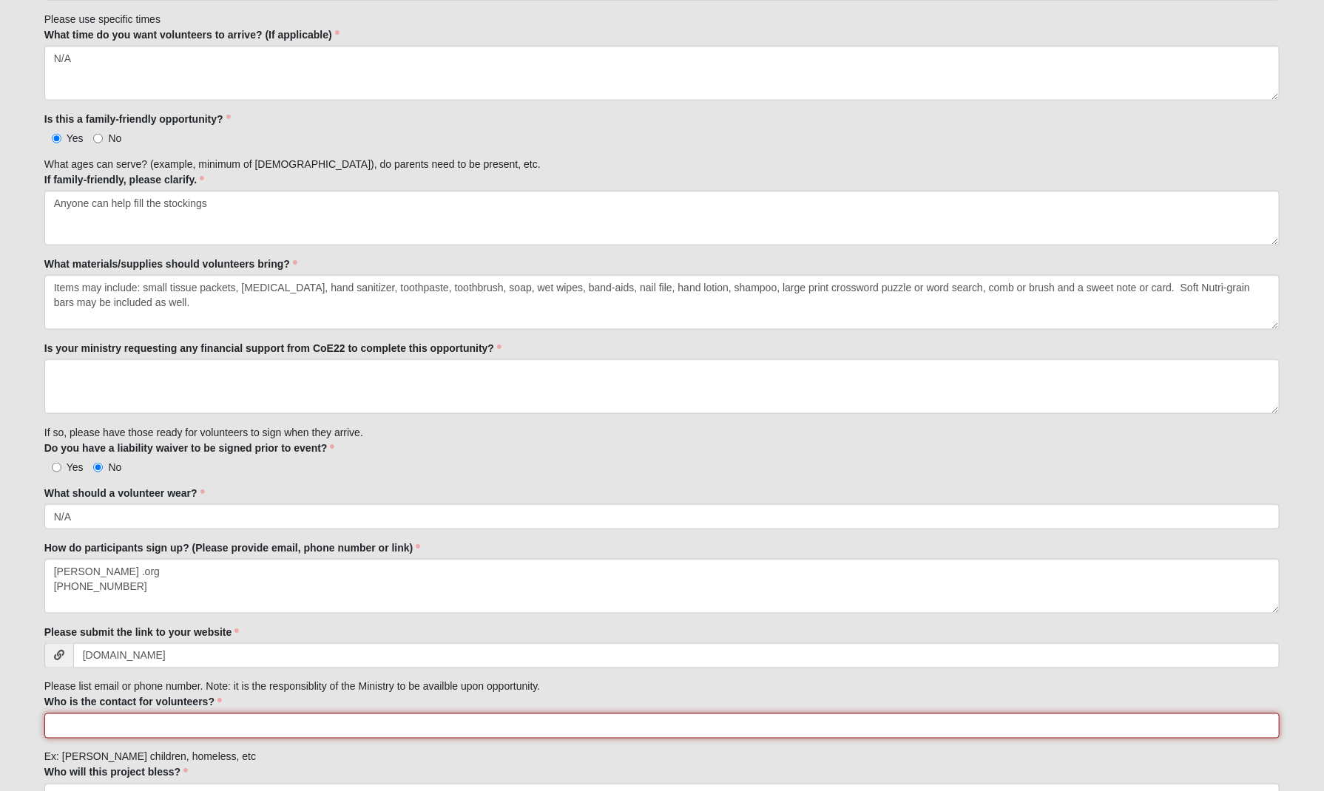
click at [105, 716] on input "Who is the contact for volunteers?" at bounding box center [662, 726] width 1236 height 25
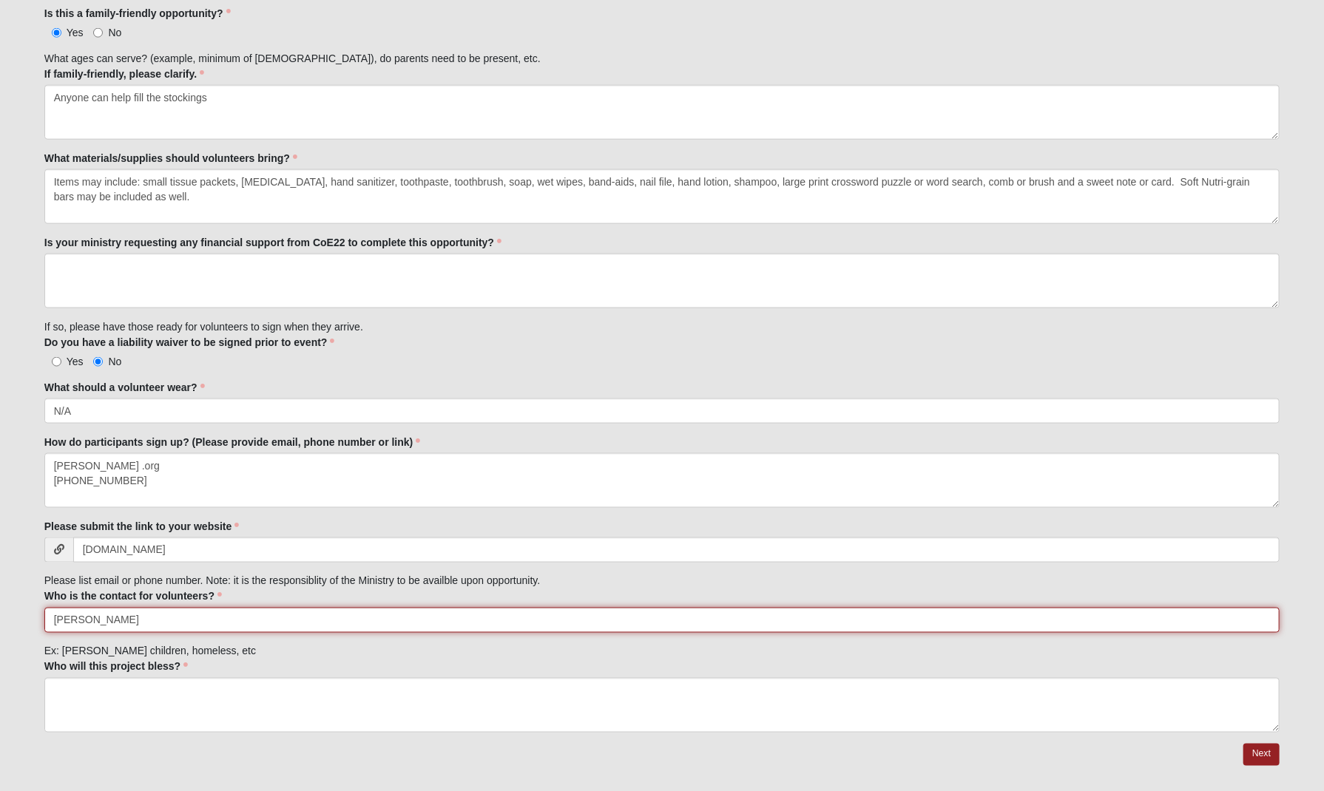
scroll to position [1145, 0]
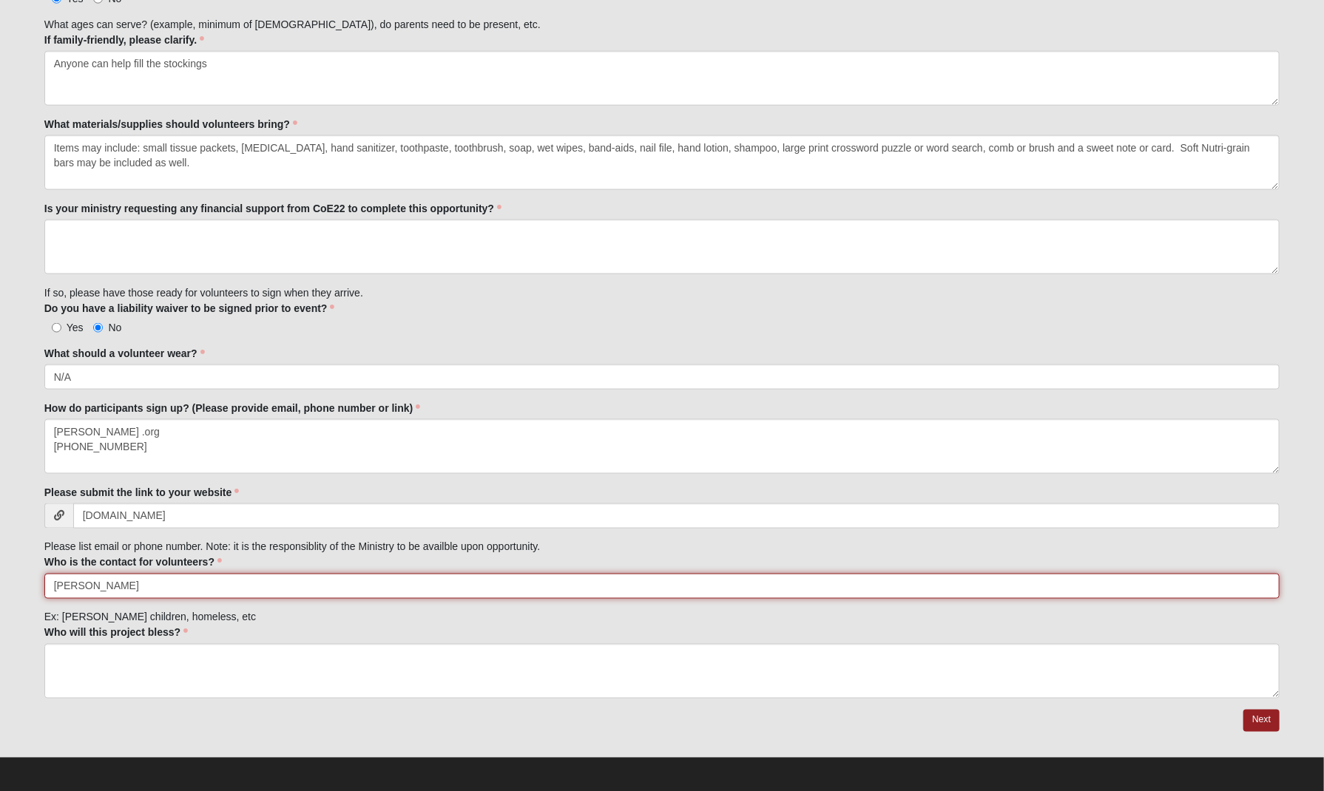
type input "[PERSON_NAME]"
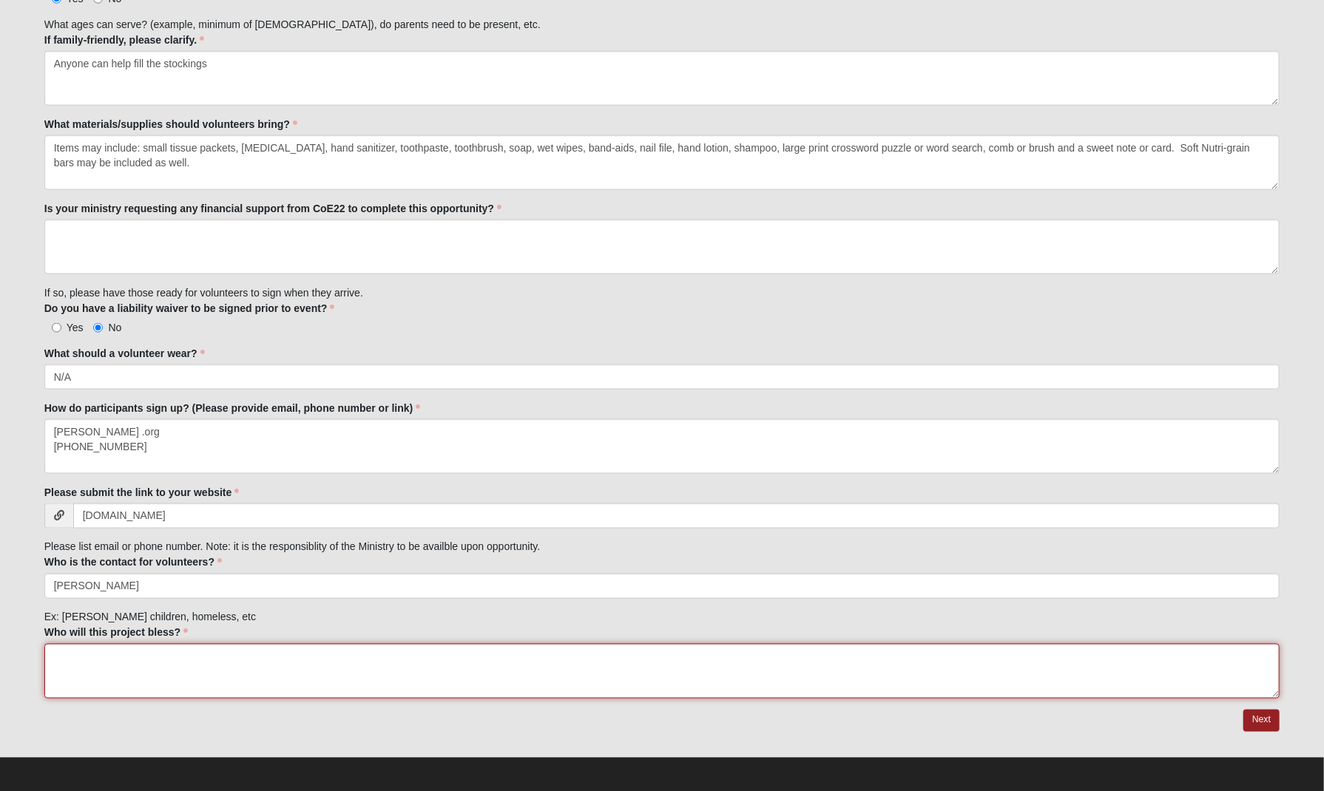
click at [110, 659] on textarea "Who will this project bless?" at bounding box center [662, 671] width 1236 height 55
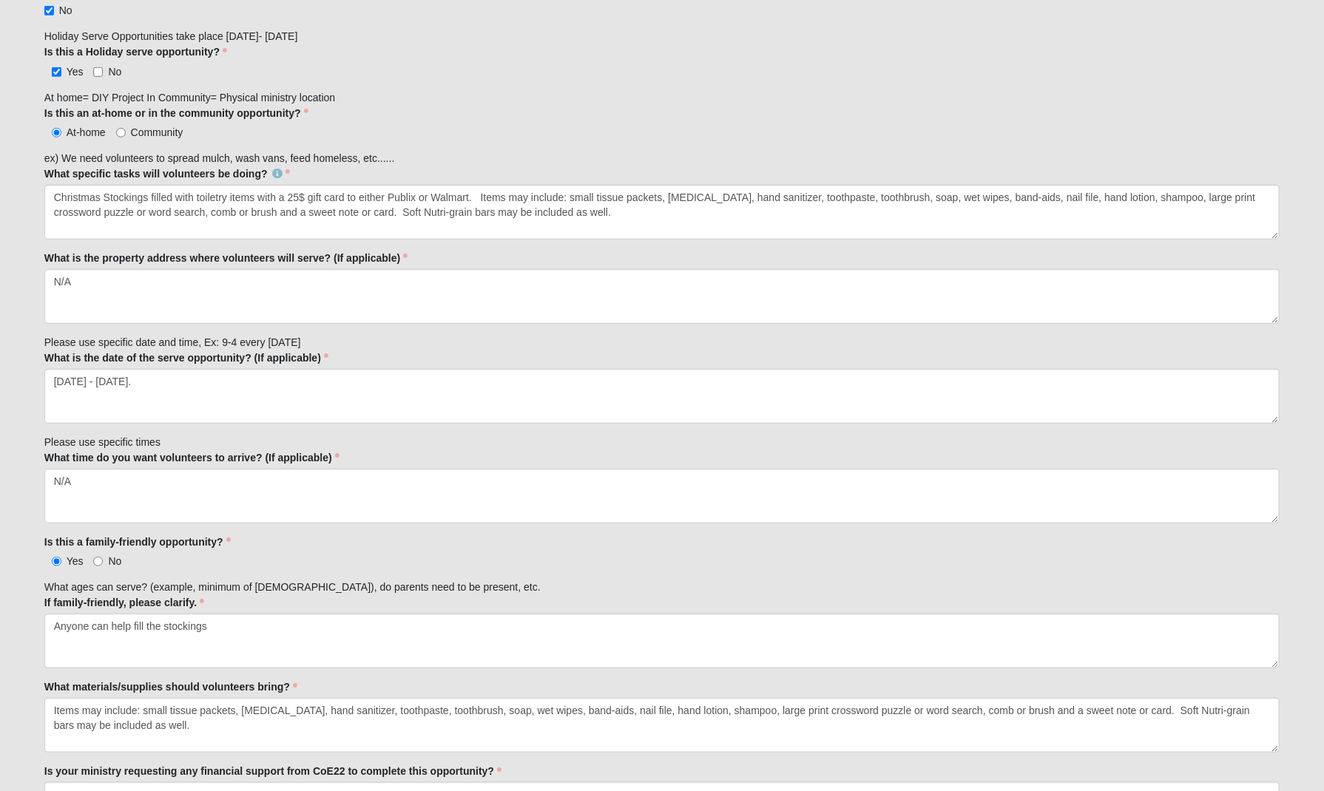
scroll to position [580, 0]
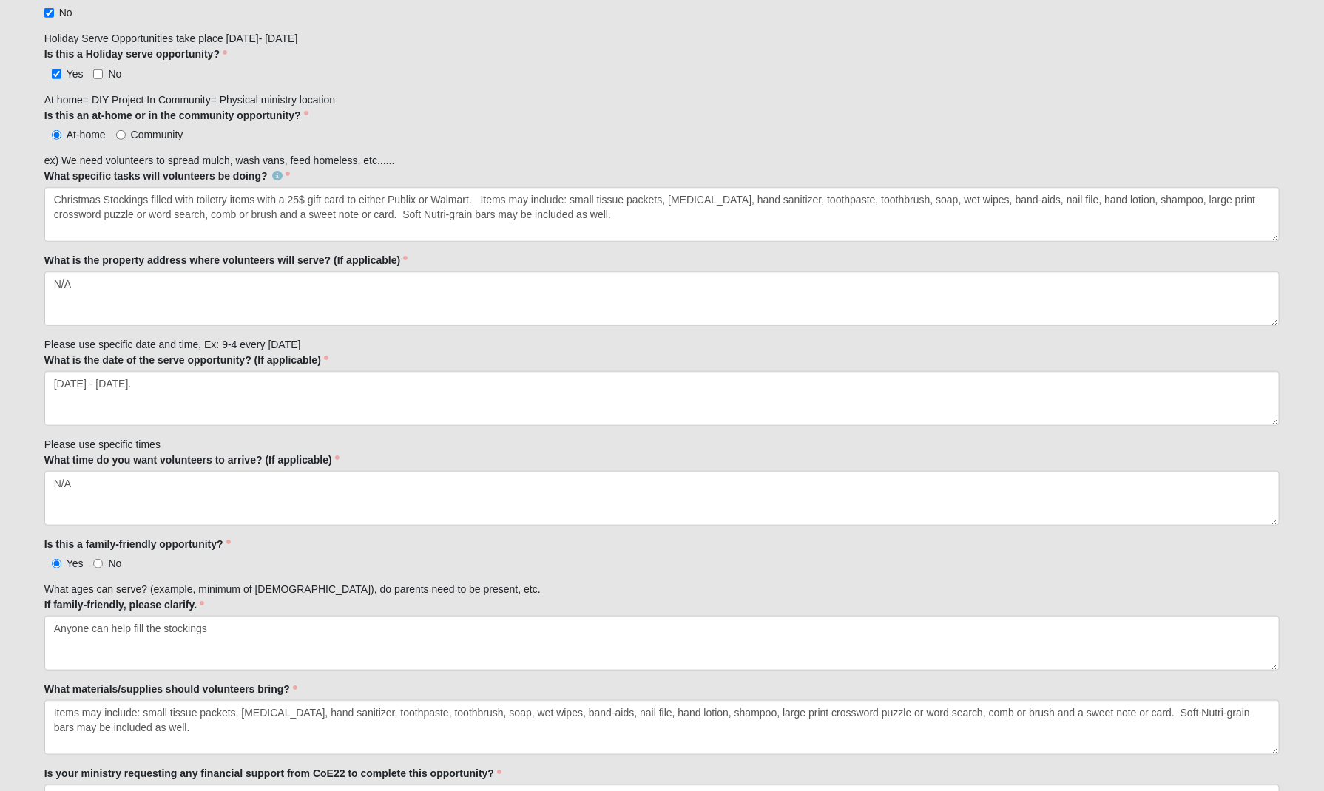
type textarea "Senior Citizens"
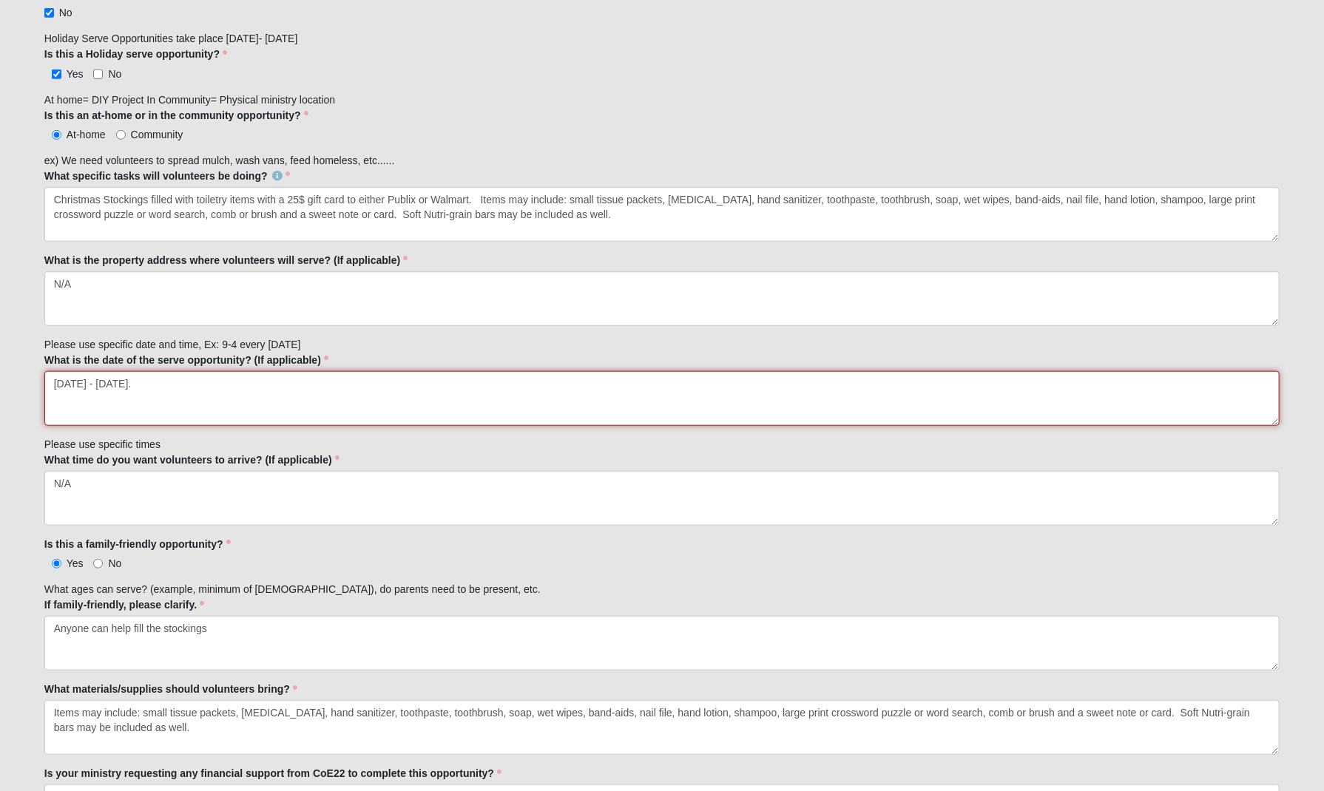
click at [210, 382] on textarea "[DATE] - [DATE]." at bounding box center [662, 398] width 1236 height 55
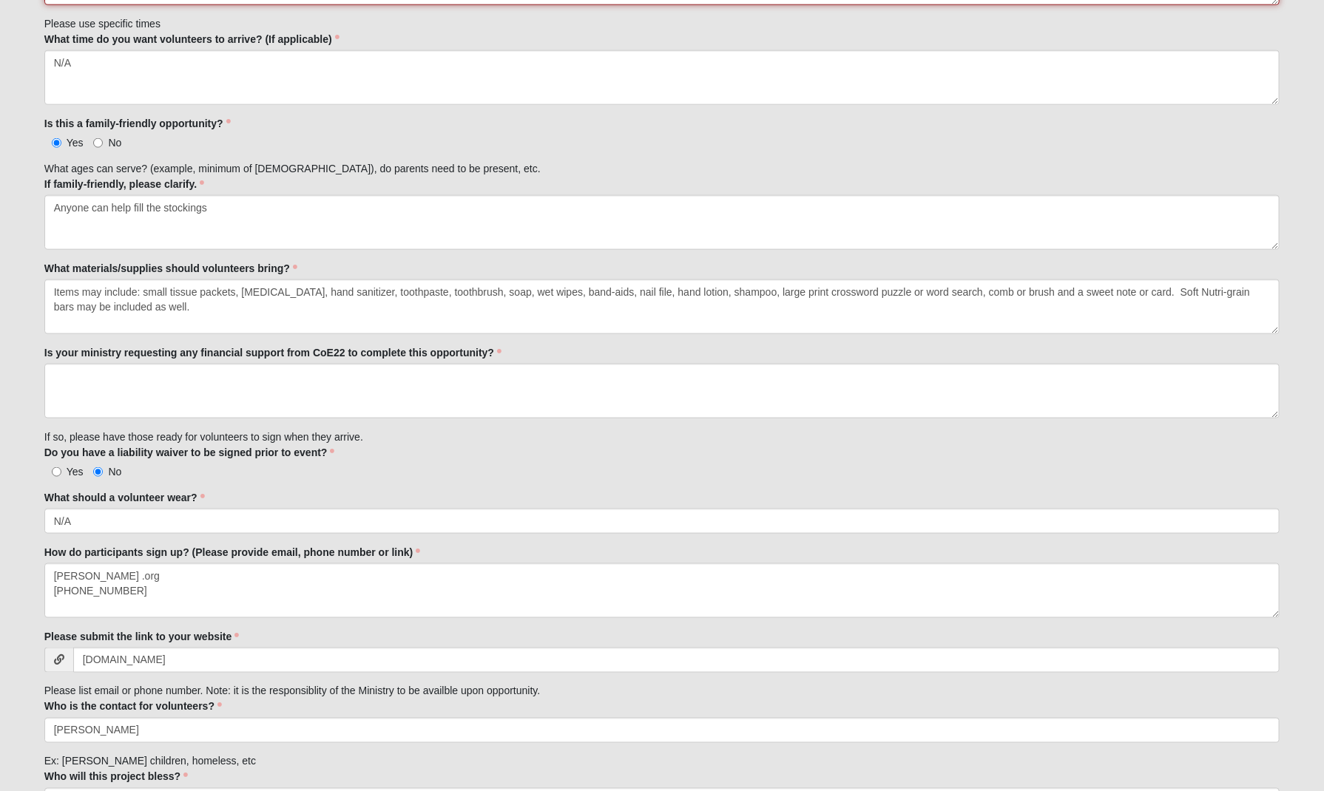
scroll to position [1145, 0]
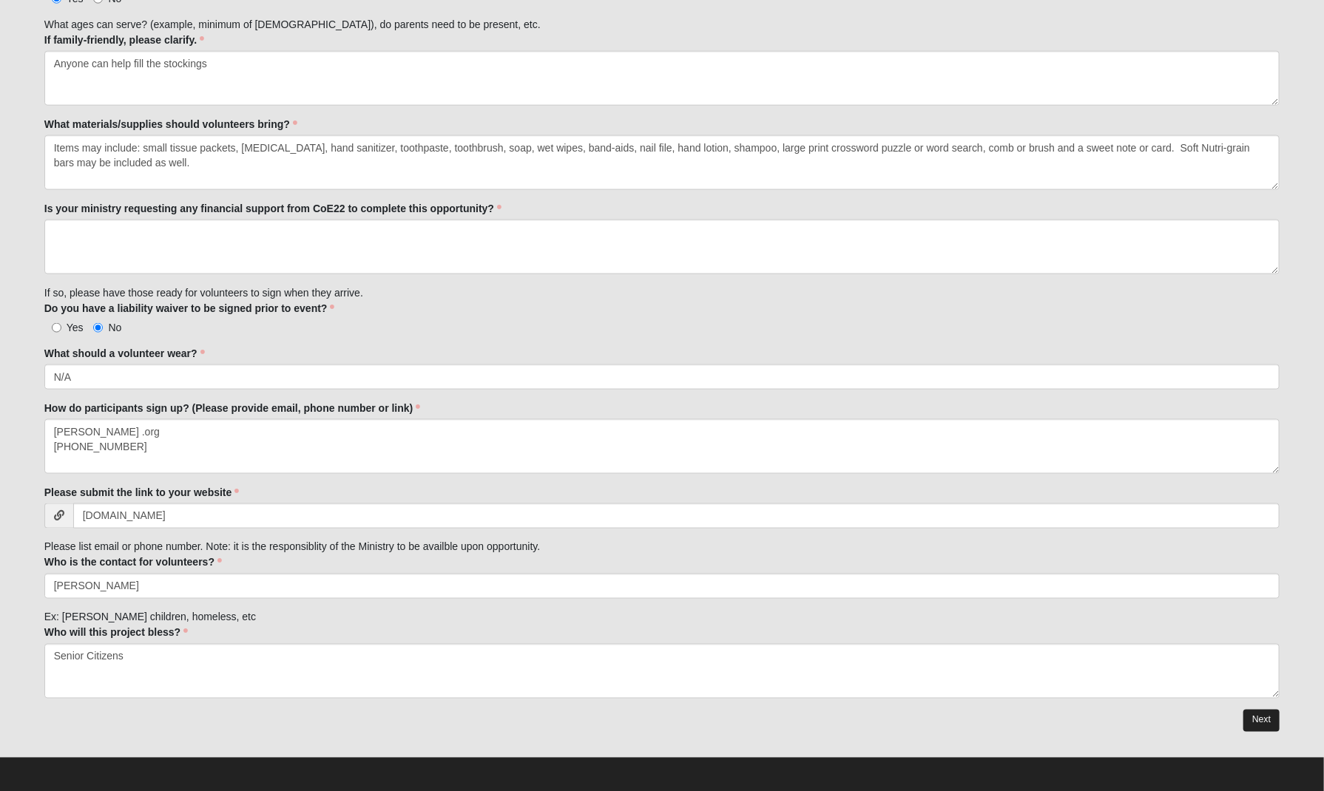
type textarea "[DATE] - [DATE]"
click at [1257, 716] on link "Next" at bounding box center [1261, 720] width 36 height 21
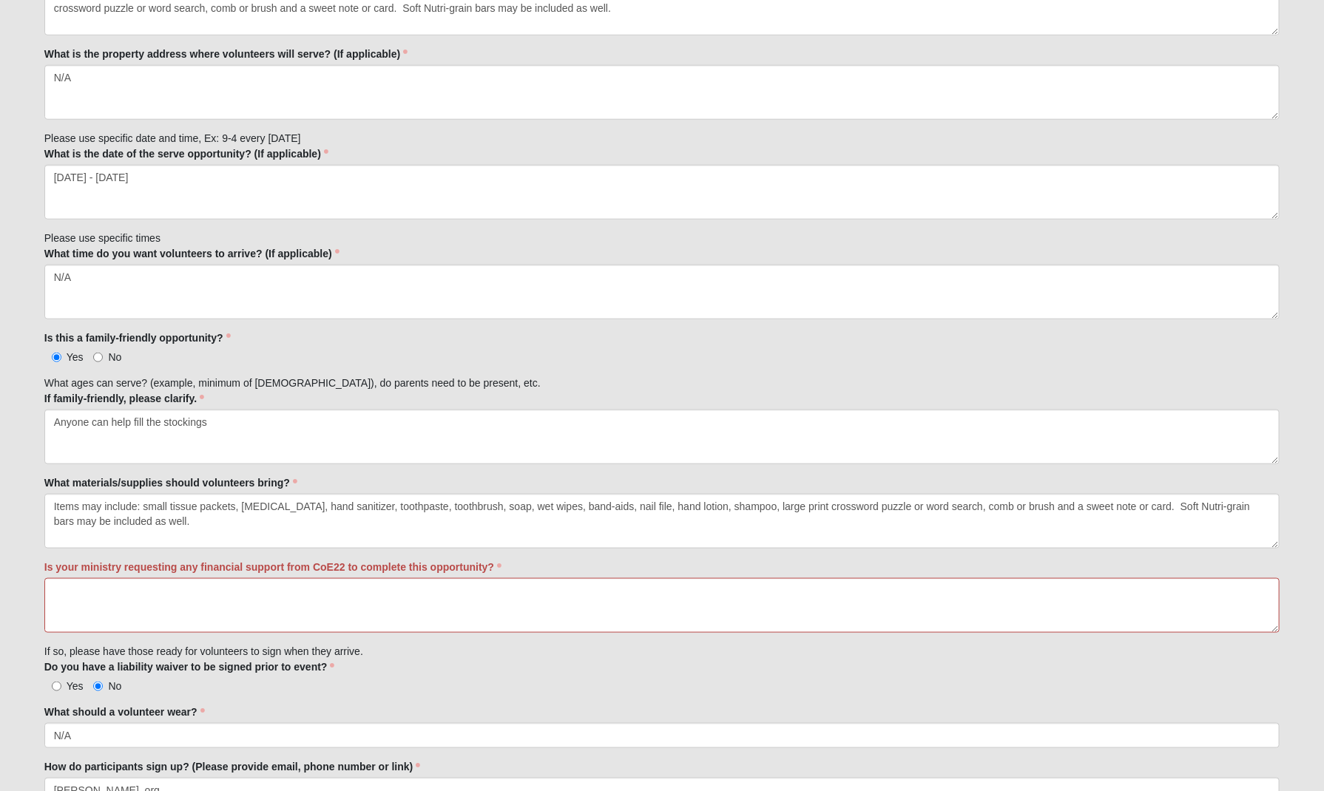
scroll to position [882, 0]
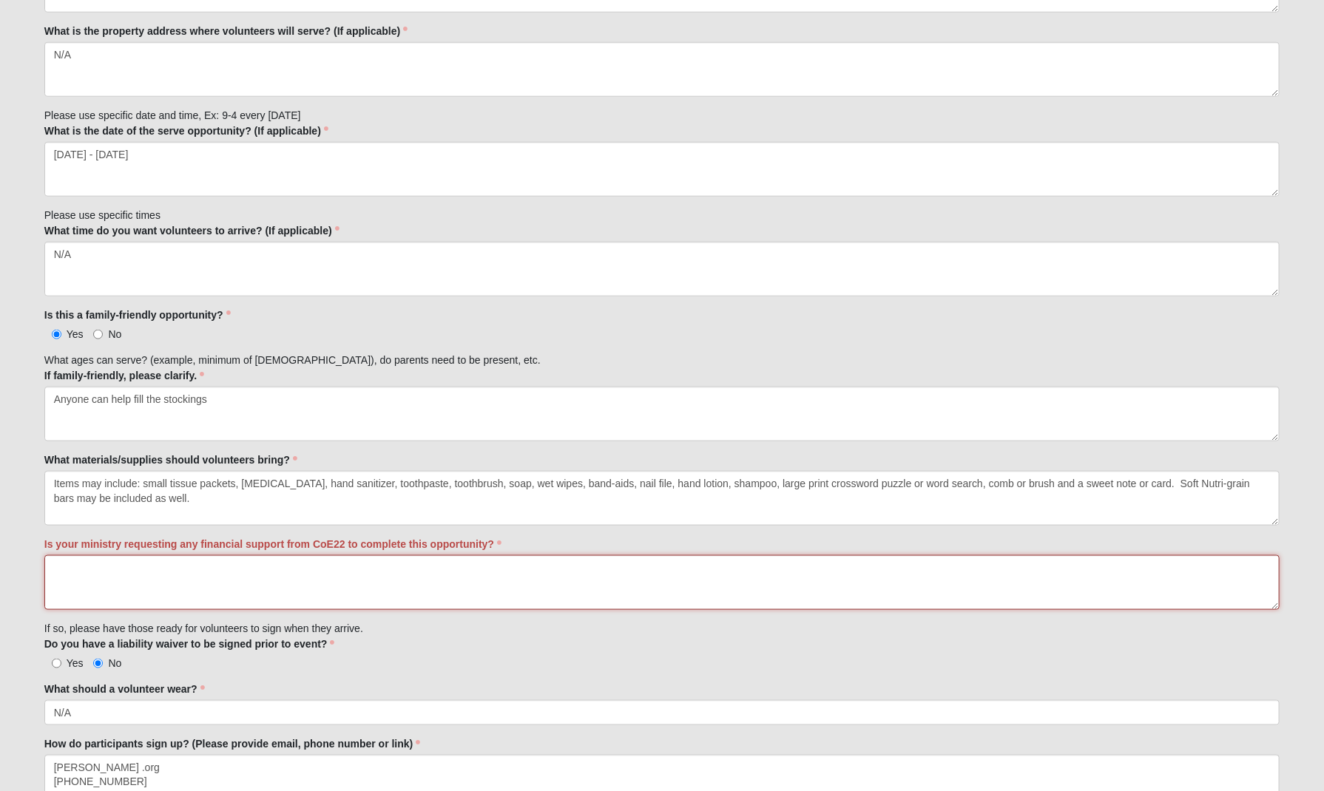
click at [132, 570] on textarea "Is your ministry requesting any financial support from CoE22 to complete this o…" at bounding box center [662, 582] width 1236 height 55
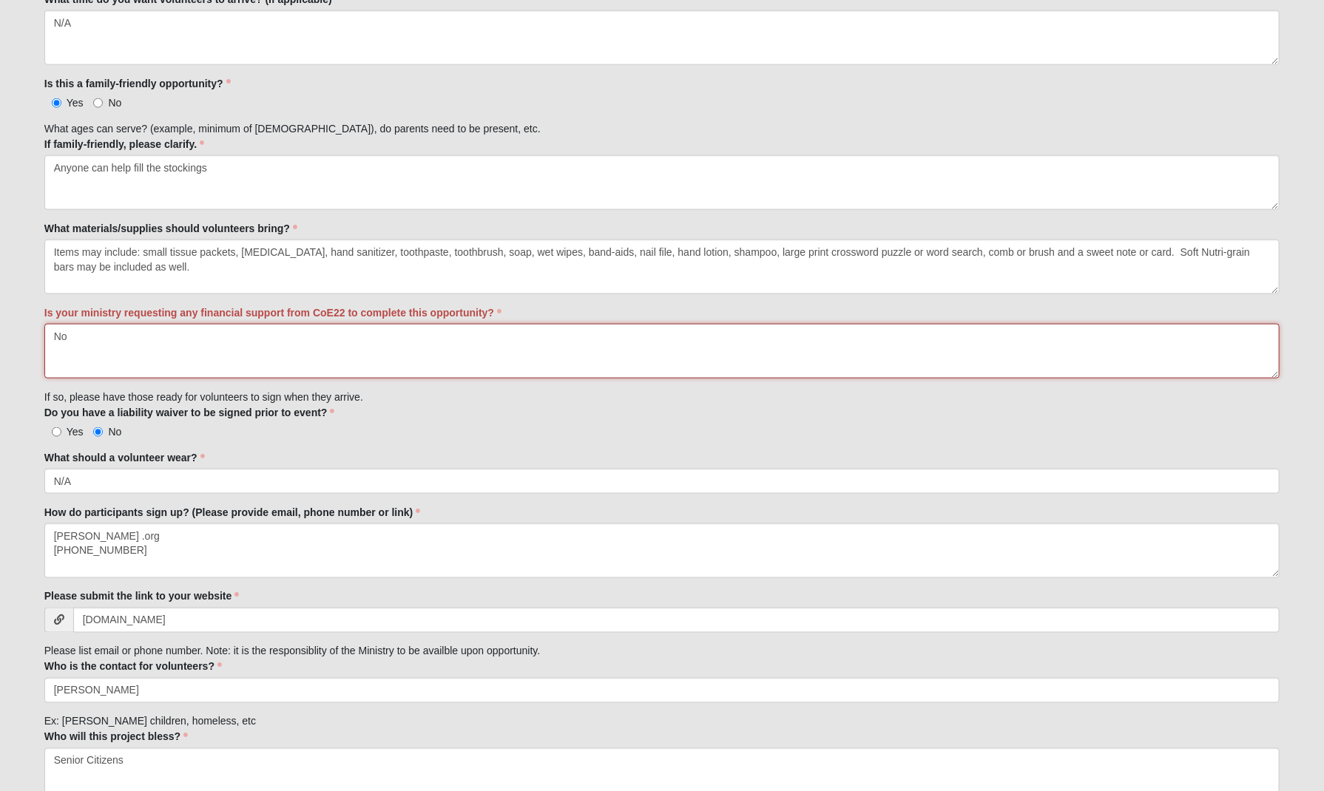
scroll to position [1217, 0]
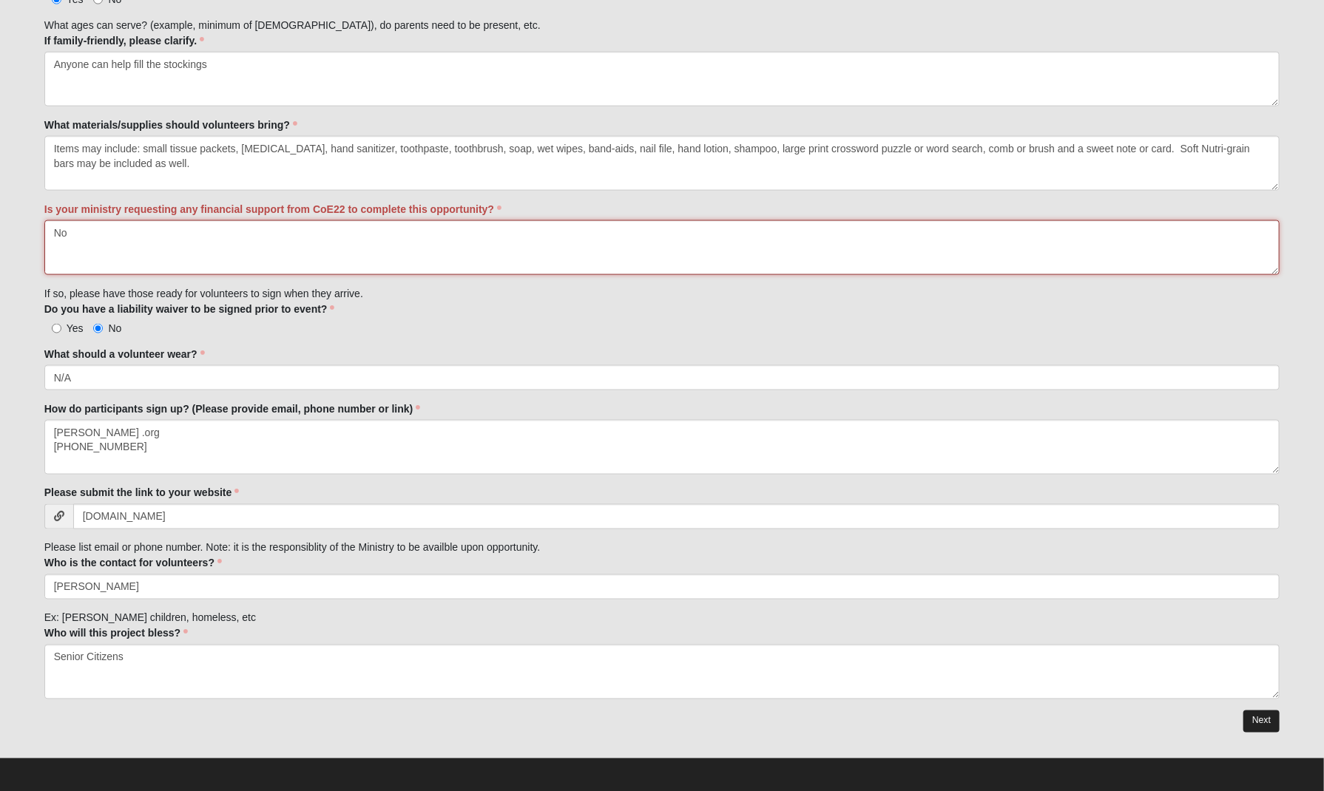
type textarea "No"
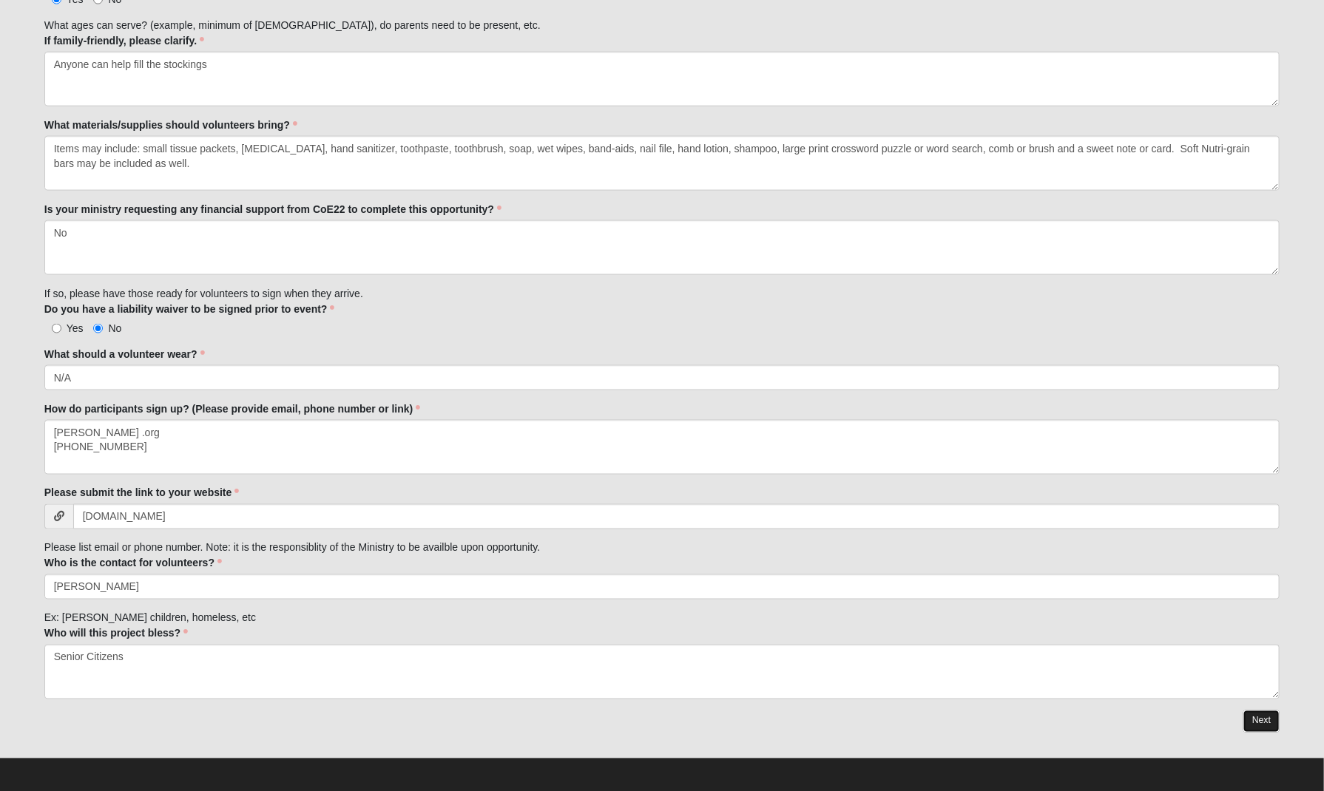
click at [1255, 711] on link "Next" at bounding box center [1261, 721] width 36 height 21
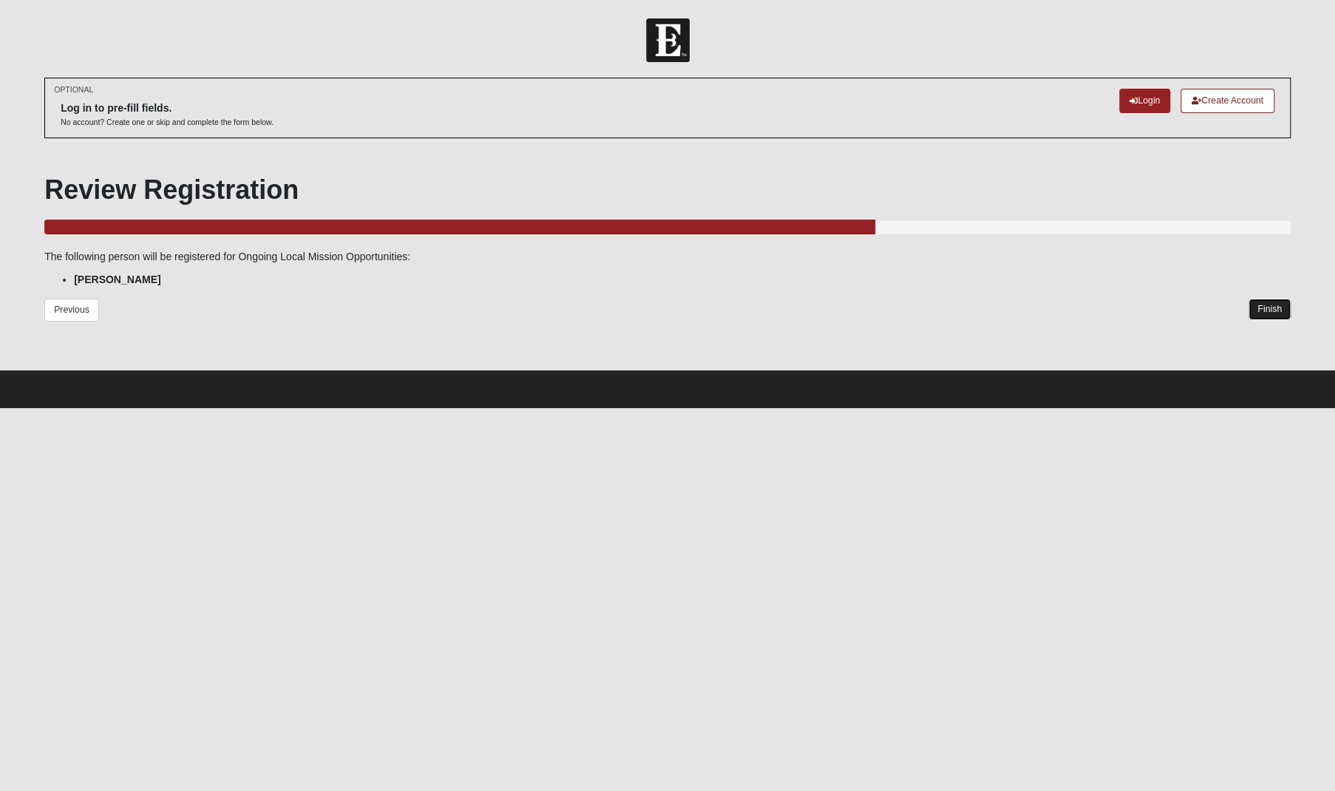
click at [1267, 305] on link "Finish" at bounding box center [1270, 309] width 42 height 21
